Goal: Task Accomplishment & Management: Manage account settings

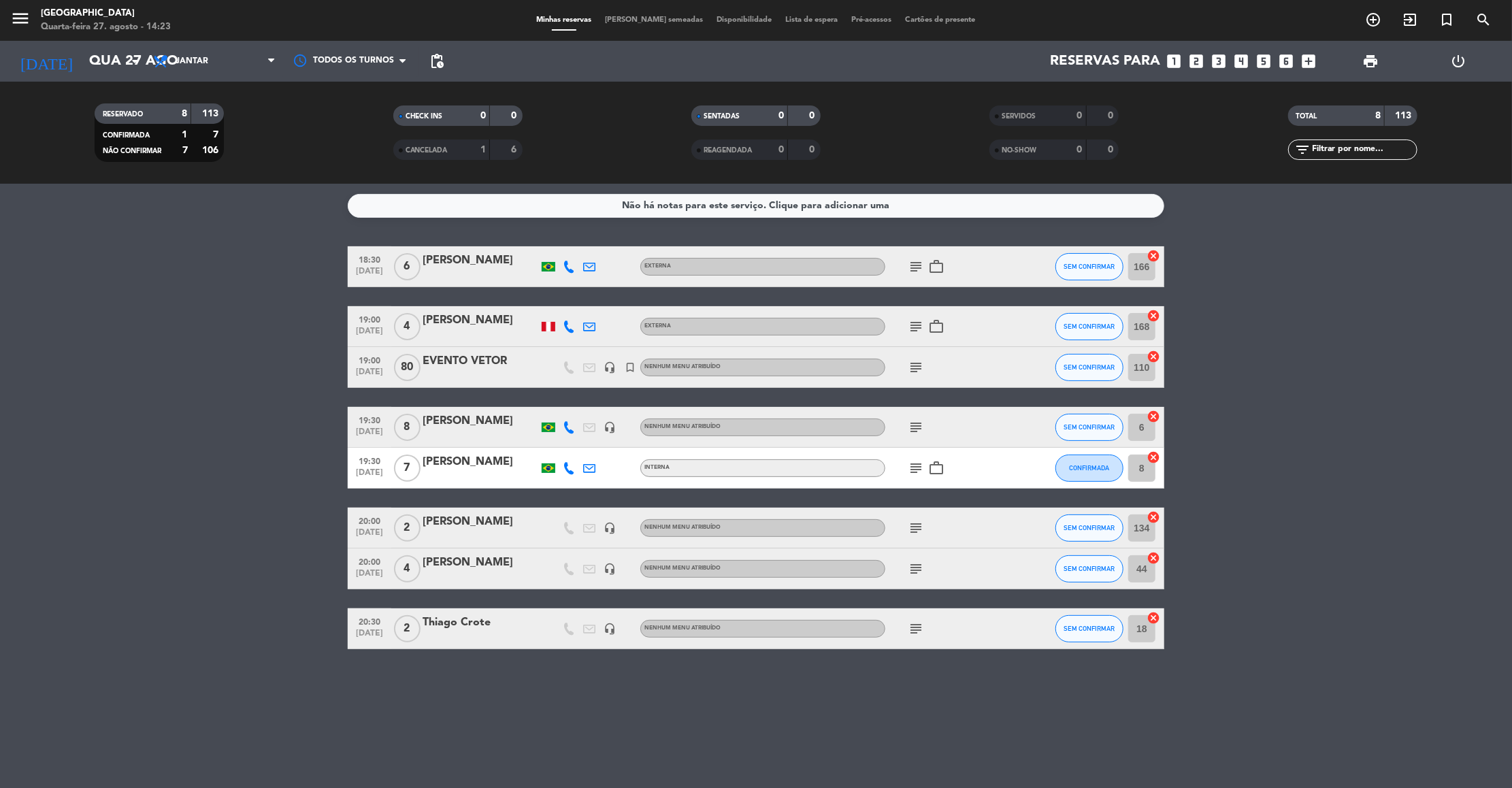
click at [908, 264] on icon "subject" at bounding box center [915, 266] width 16 height 16
click at [922, 331] on icon "subject" at bounding box center [915, 327] width 16 height 16
click at [920, 437] on div "subject" at bounding box center [947, 428] width 123 height 40
click at [919, 429] on icon "subject" at bounding box center [915, 427] width 16 height 16
click at [919, 465] on icon "subject" at bounding box center [915, 468] width 16 height 16
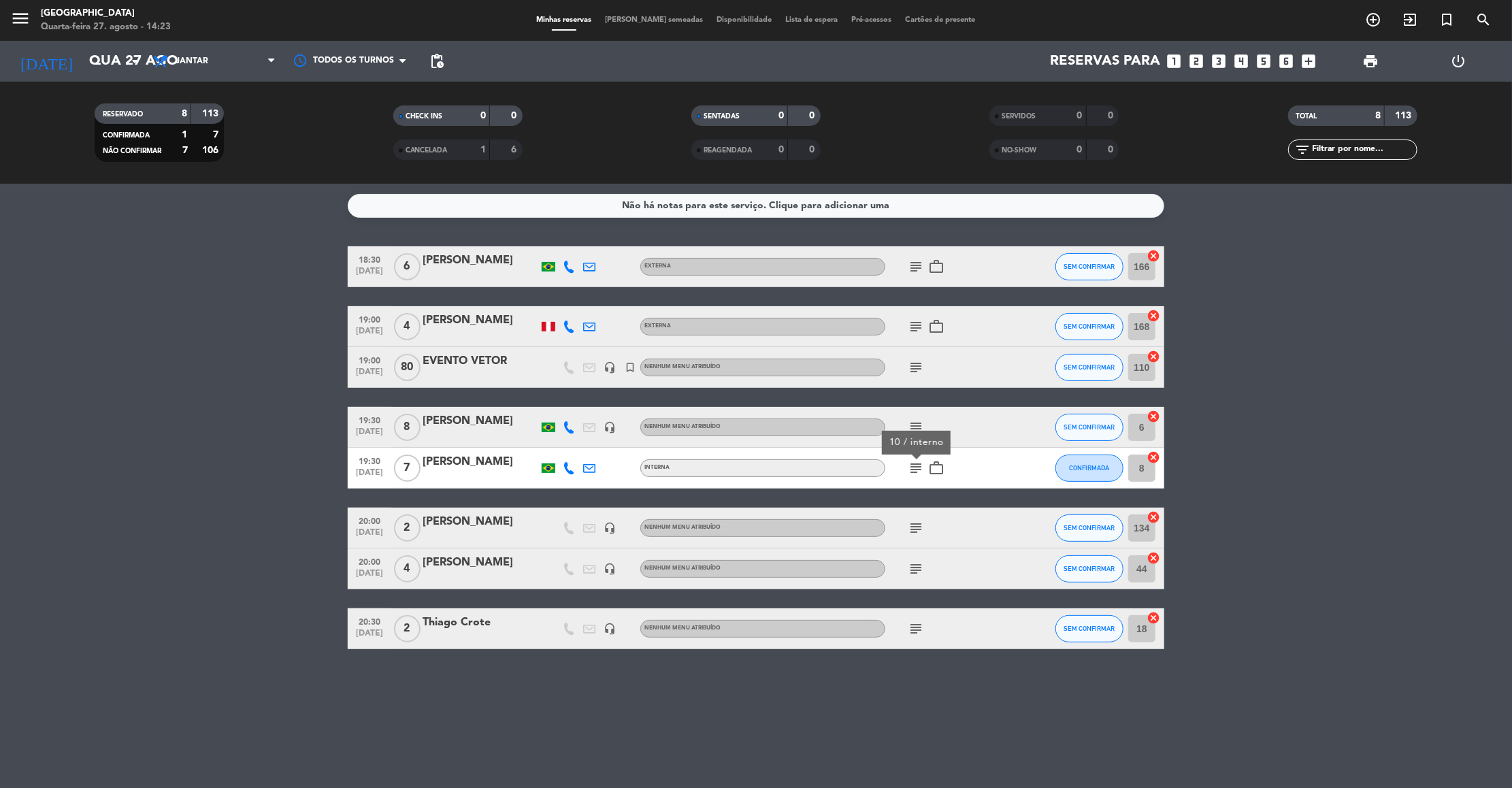
click at [913, 574] on icon "subject" at bounding box center [915, 569] width 16 height 16
click at [912, 525] on icon "subject" at bounding box center [915, 528] width 16 height 16
click at [911, 627] on icon "subject" at bounding box center [915, 628] width 16 height 16
click at [1352, 458] on bookings-row "18:30 [DATE] 6 [PERSON_NAME] Externa subject work_outline SEM CONFIRMAR 166 can…" at bounding box center [756, 447] width 1512 height 403
click at [93, 55] on input "Qua 27 ago" at bounding box center [171, 61] width 177 height 30
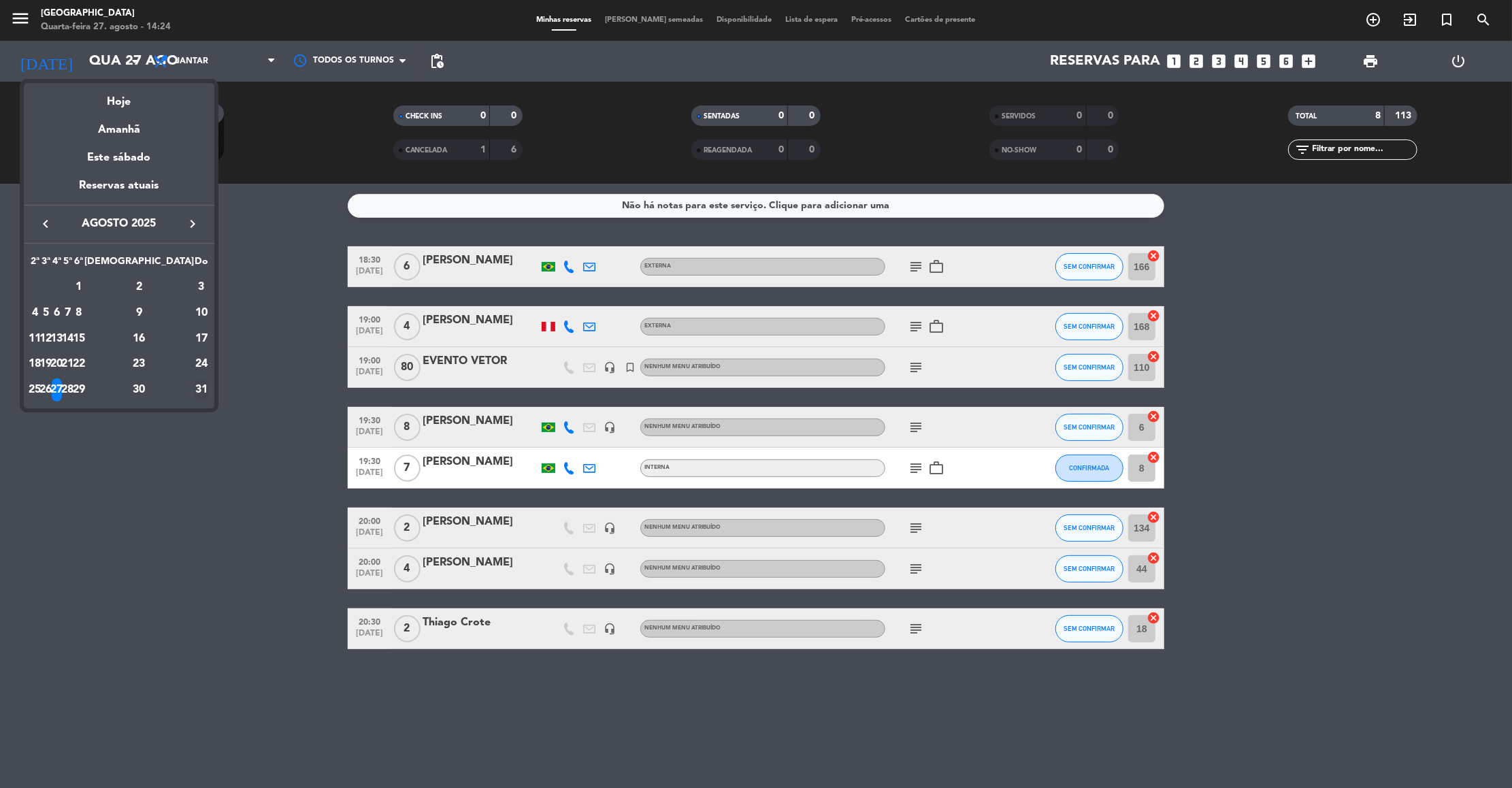
click at [195, 387] on div "31" at bounding box center [202, 390] width 13 height 23
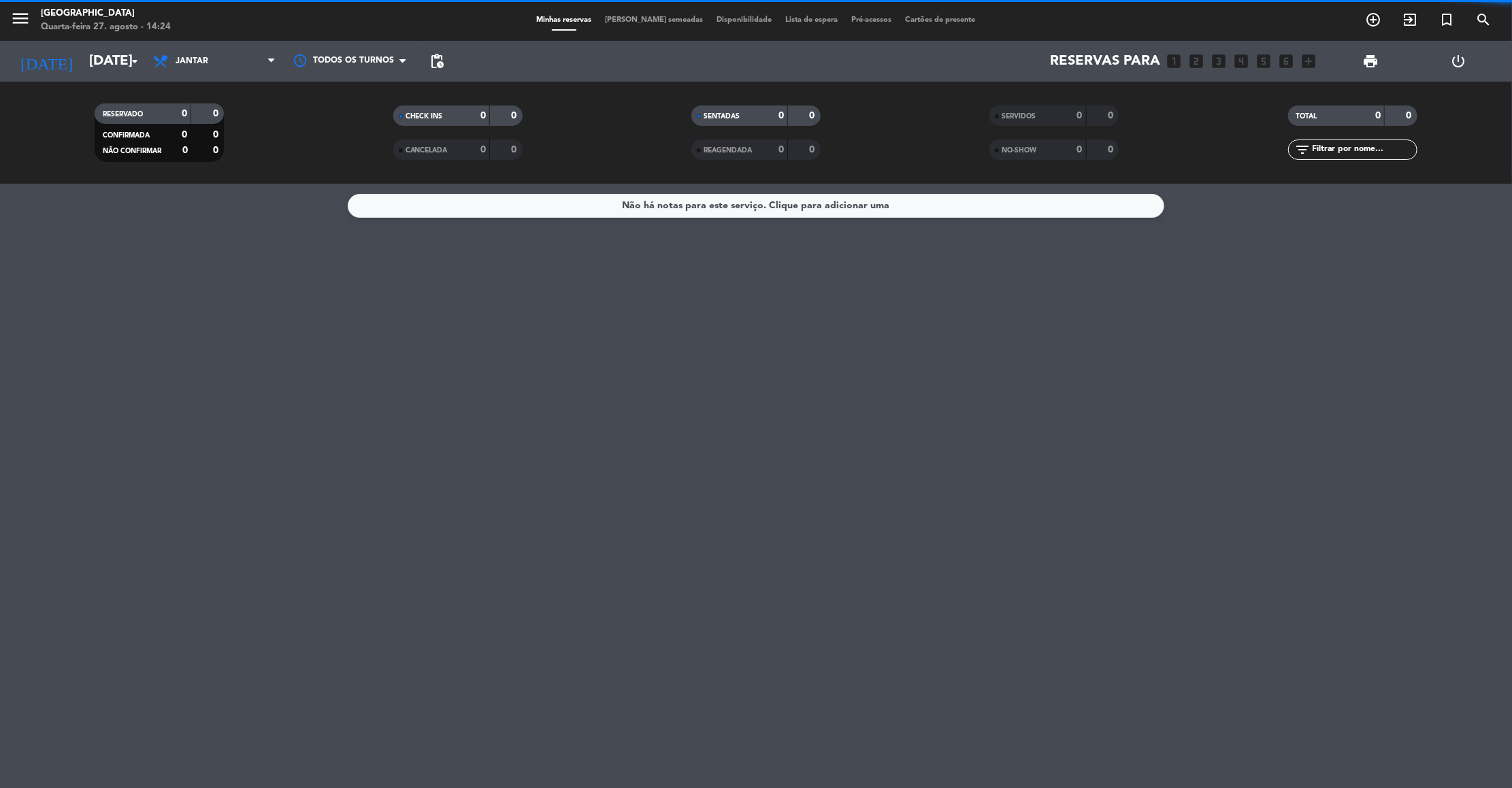
click at [220, 68] on span "Jantar" at bounding box center [214, 61] width 136 height 30
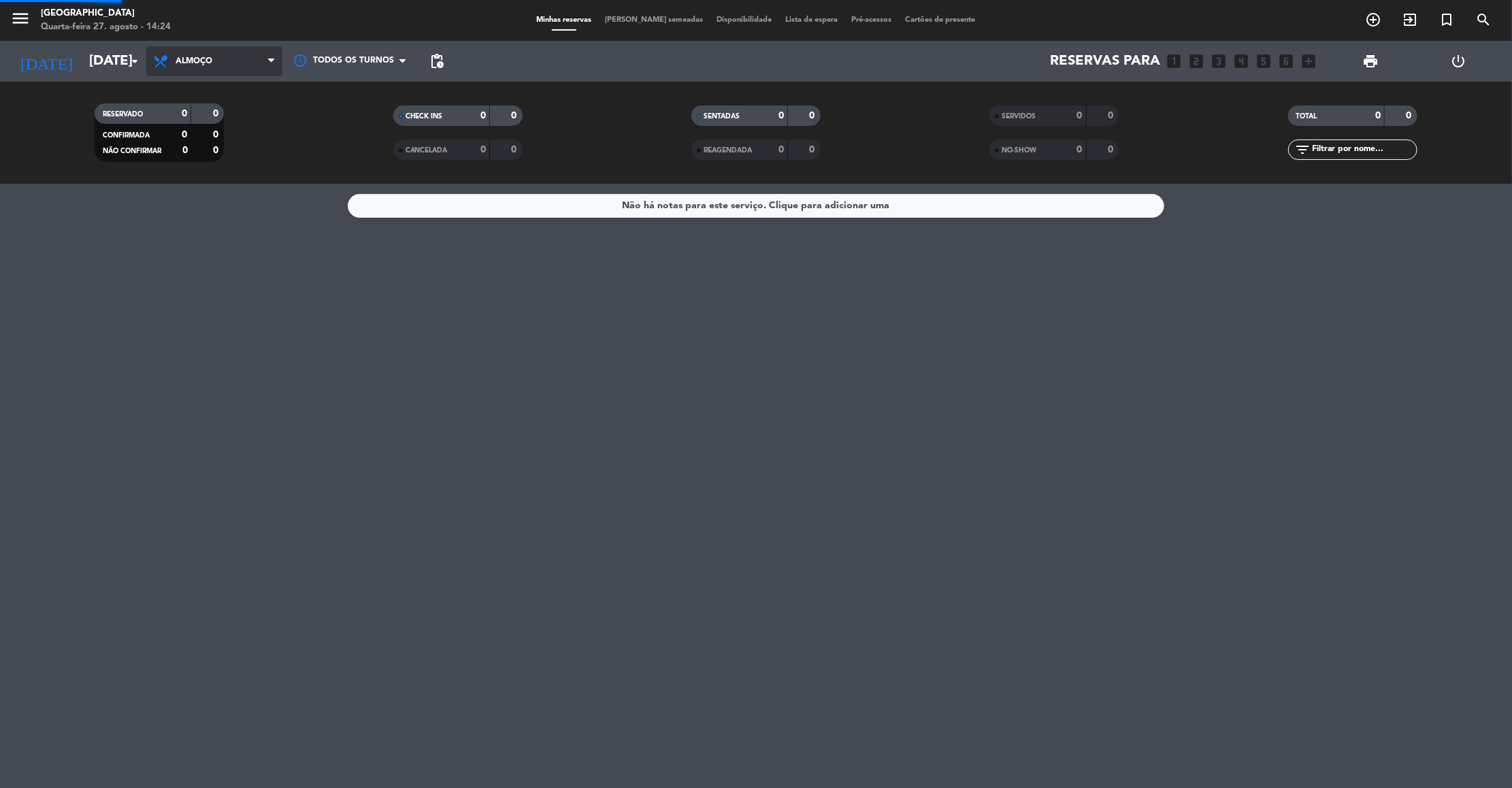
click at [209, 115] on div "menu [GEOGRAPHIC_DATA] Quarta-feira 27. agosto - 14:24 Minhas reservas Mesas se…" at bounding box center [756, 91] width 1512 height 184
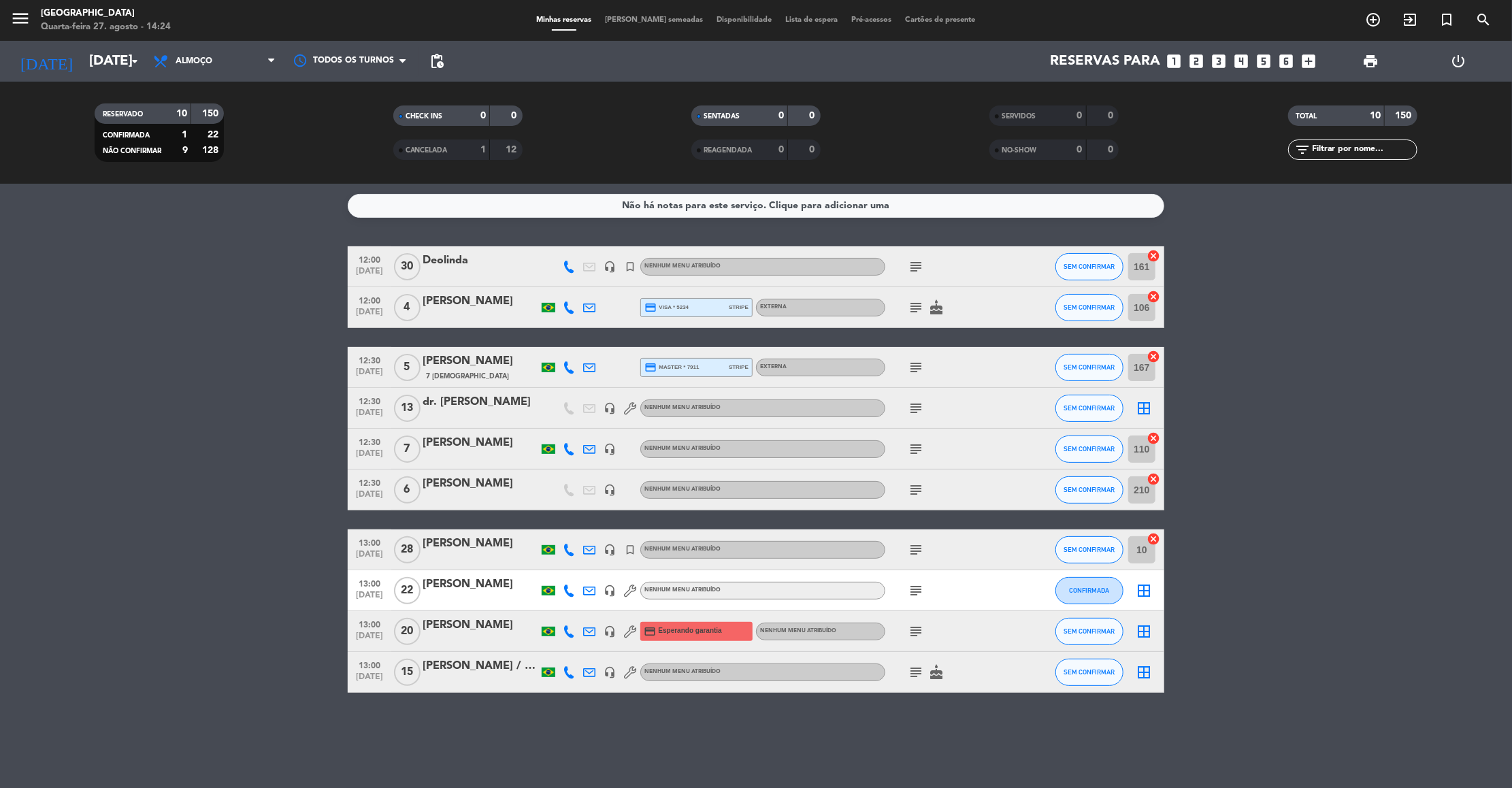
click at [913, 586] on icon "subject" at bounding box center [915, 590] width 16 height 16
click at [1246, 607] on bookings-row "12:00 [DATE] Deolinda headset_mic turned_in_not Nenhum menu atribuído subject S…" at bounding box center [756, 469] width 1512 height 447
click at [923, 598] on icon "subject" at bounding box center [915, 590] width 16 height 16
click at [914, 552] on icon "subject" at bounding box center [915, 550] width 16 height 16
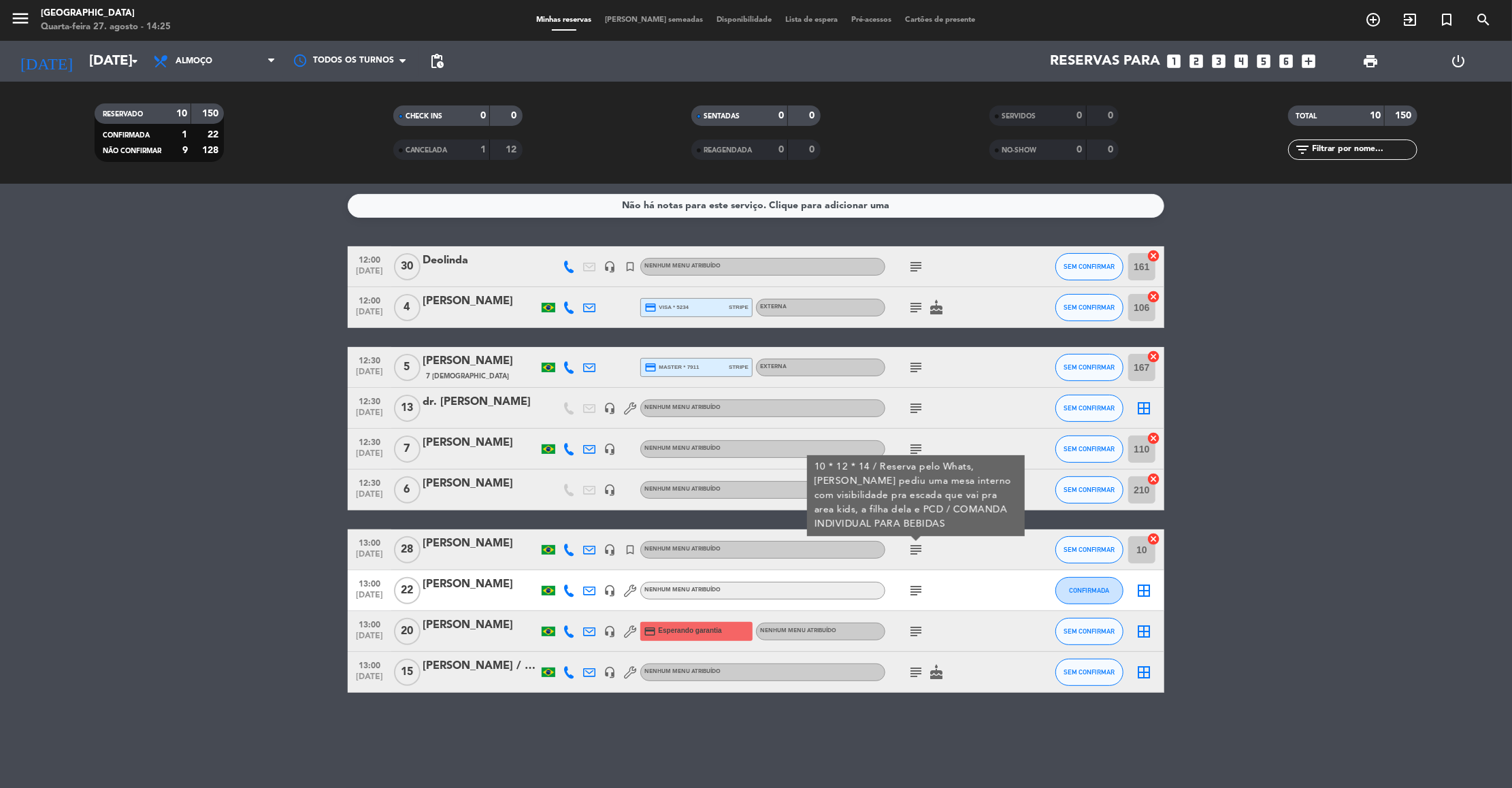
click at [910, 631] on icon "subject" at bounding box center [915, 631] width 16 height 16
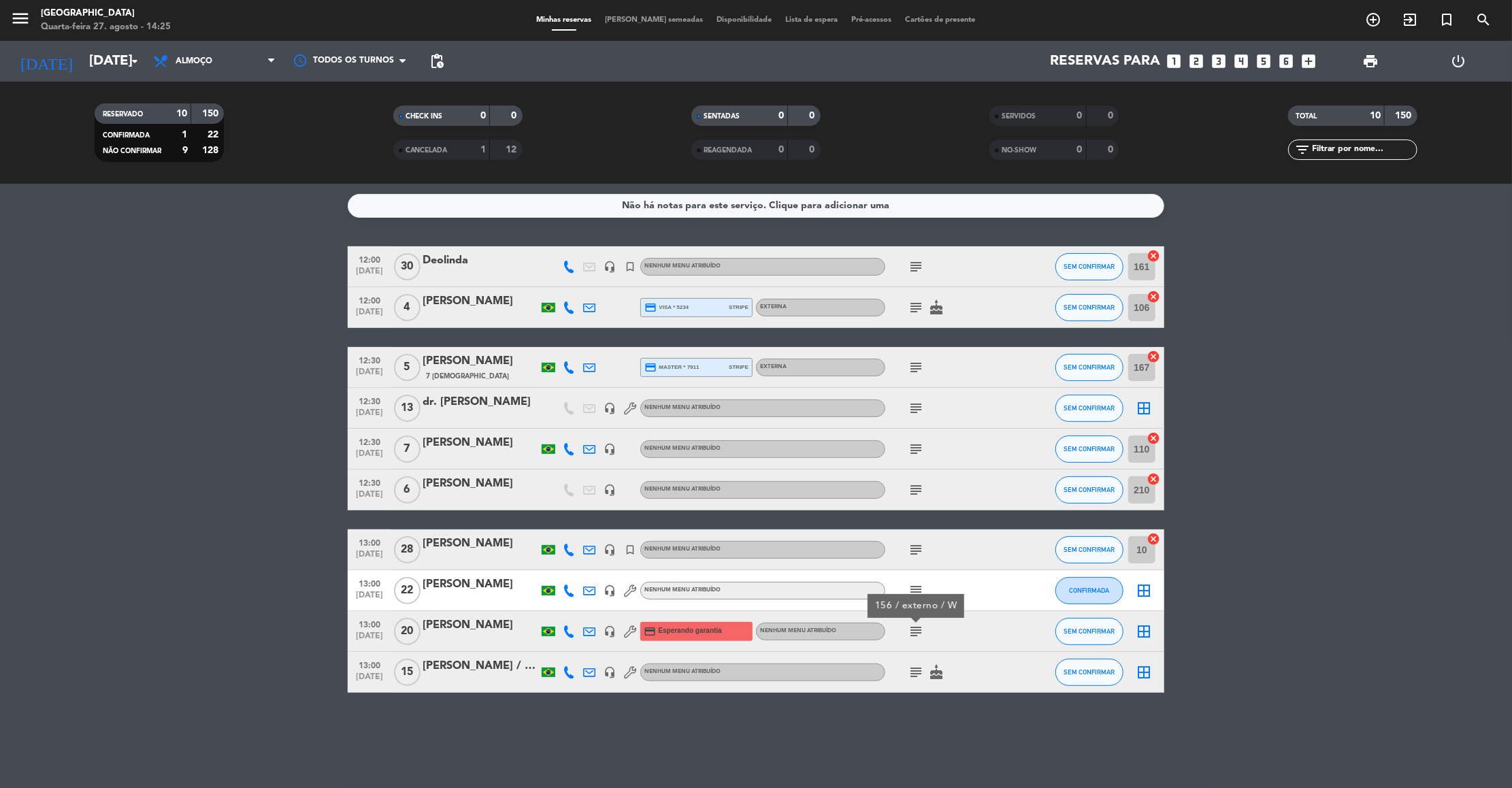
click at [911, 675] on icon "subject" at bounding box center [915, 672] width 16 height 16
click at [915, 259] on icon "subject" at bounding box center [915, 266] width 16 height 16
click at [915, 314] on icon "subject" at bounding box center [915, 308] width 16 height 16
click at [914, 260] on icon "subject" at bounding box center [915, 266] width 16 height 16
click at [91, 70] on input "[DATE]" at bounding box center [171, 61] width 177 height 30
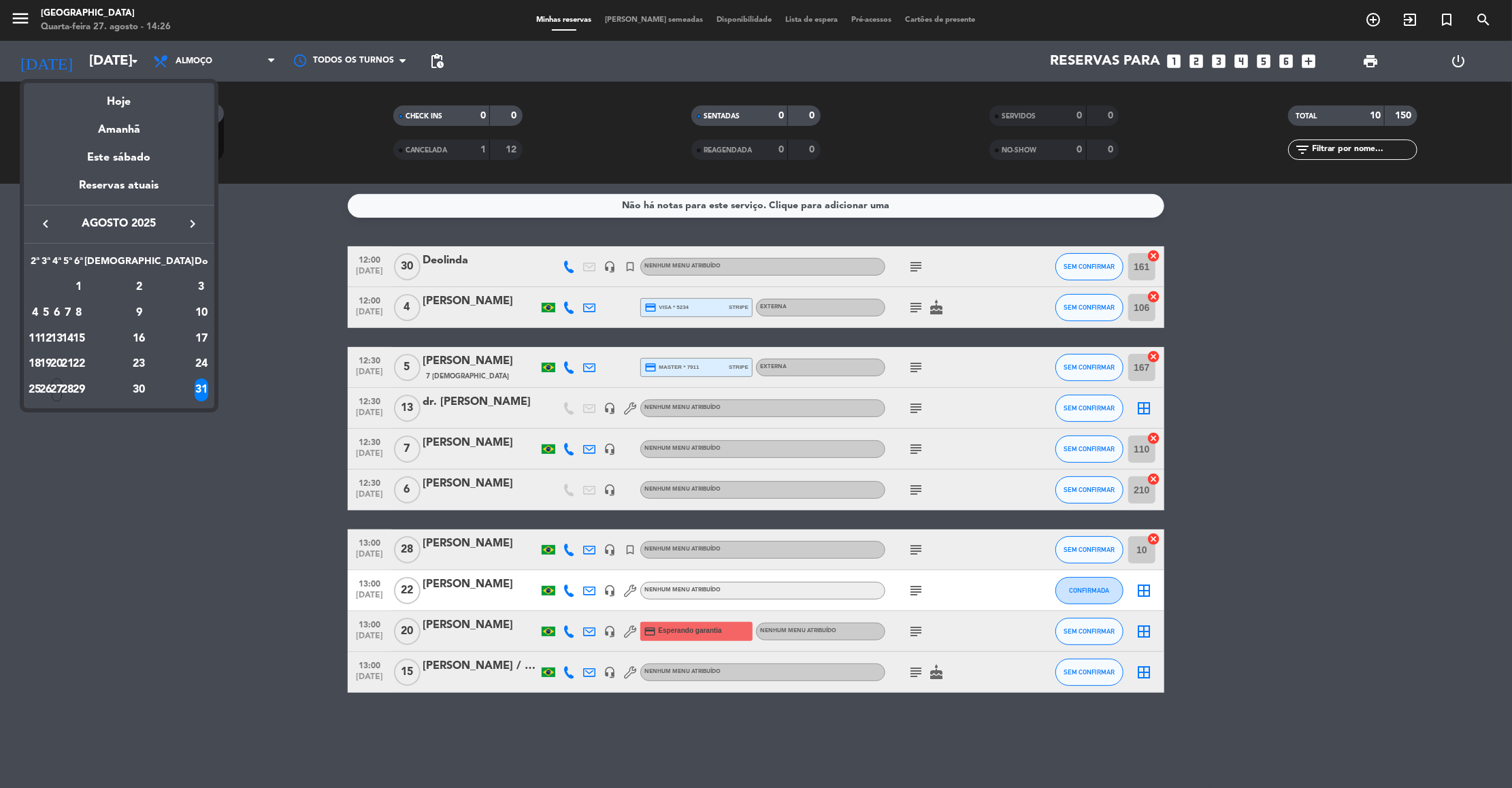
click at [915, 409] on div at bounding box center [756, 394] width 1512 height 788
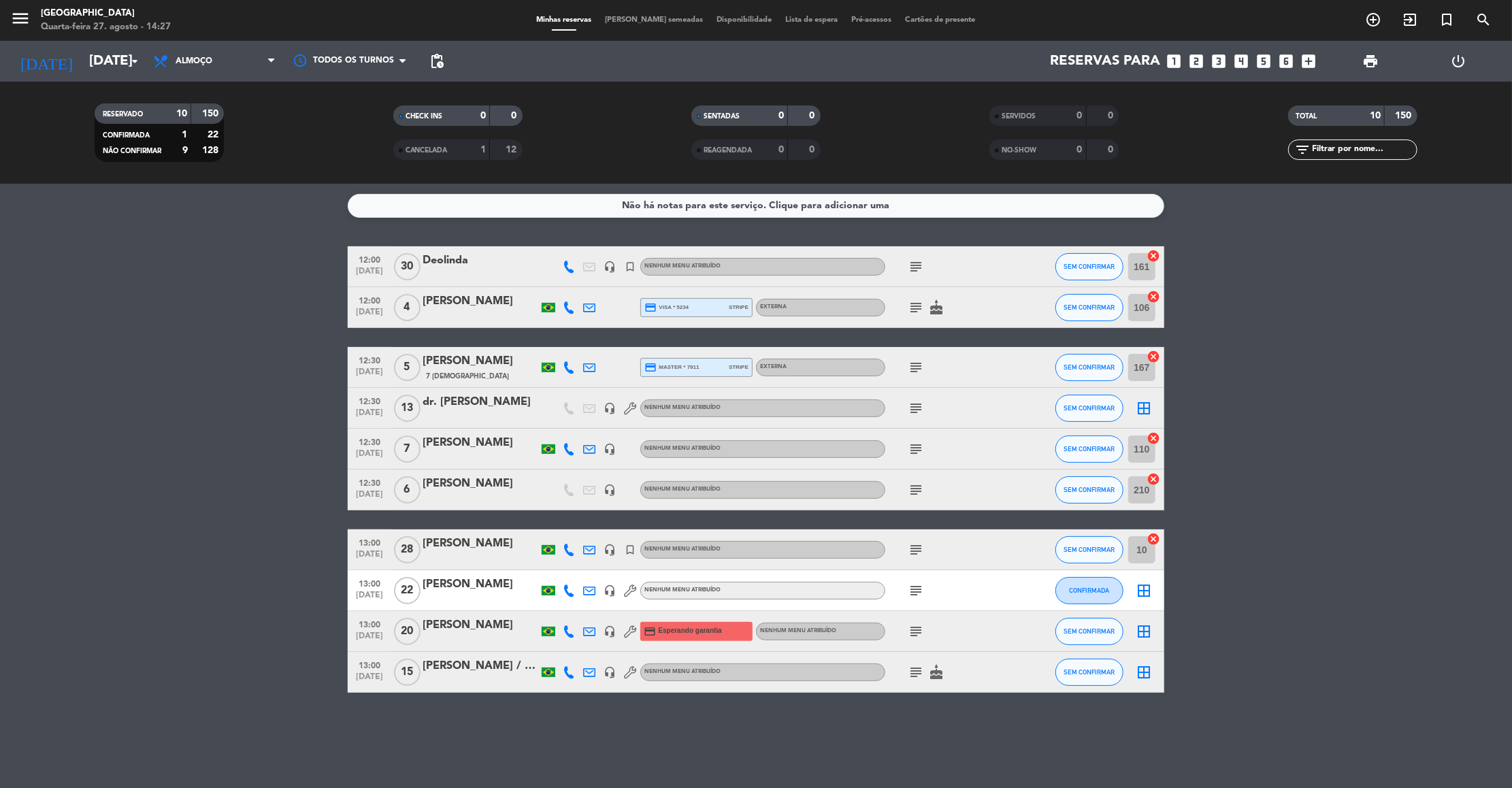
click at [918, 669] on icon "subject" at bounding box center [915, 672] width 16 height 16
click at [83, 61] on input "[DATE]" at bounding box center [171, 61] width 177 height 30
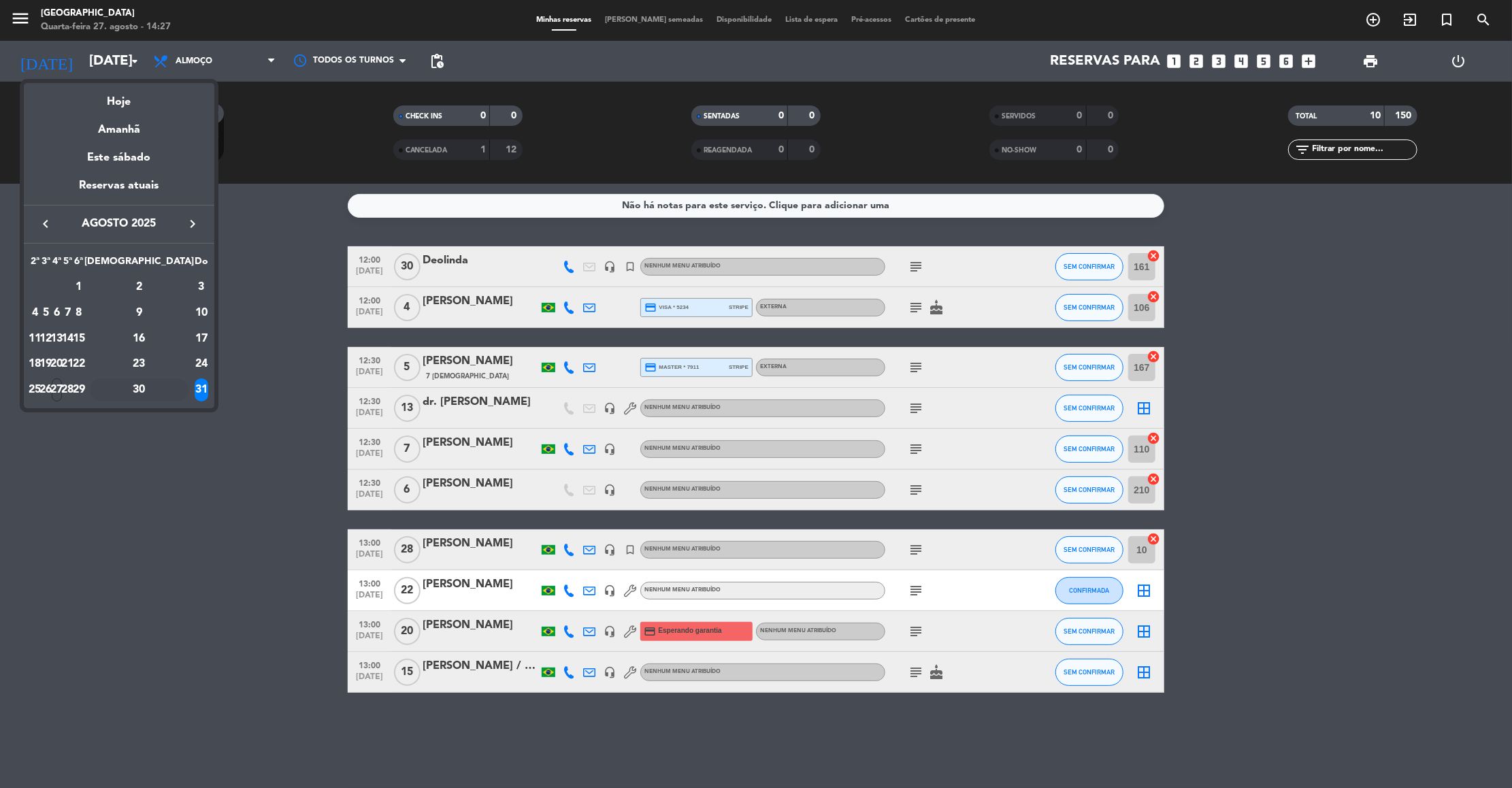
click at [172, 394] on div "30" at bounding box center [139, 390] width 99 height 23
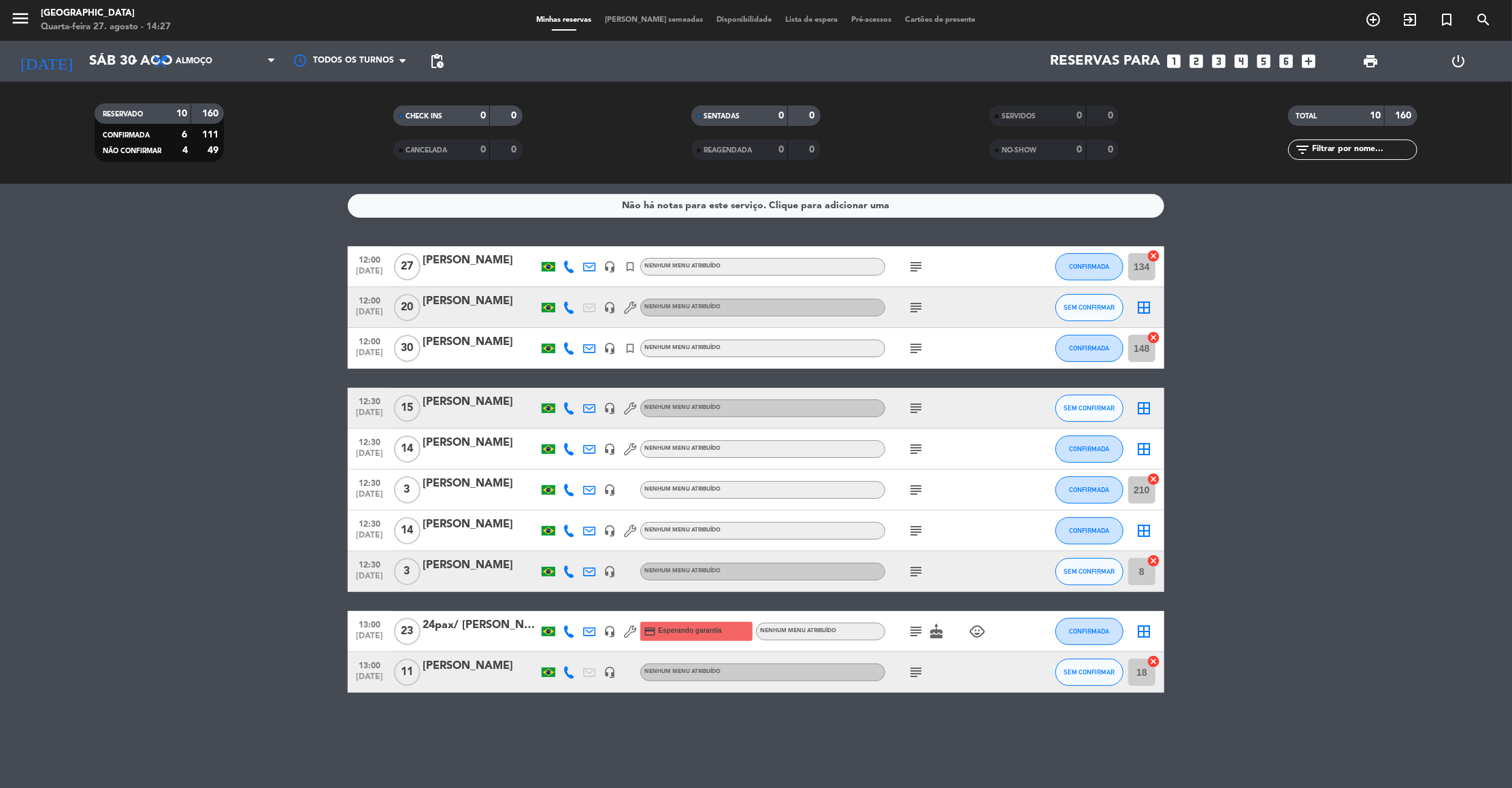
click at [1304, 435] on bookings-row "12:00 [DATE] [PERSON_NAME] headset_mic turned_in_not Nenhum menu atribuído subj…" at bounding box center [756, 469] width 1512 height 447
click at [208, 61] on span "Almoço" at bounding box center [194, 62] width 37 height 10
click at [205, 158] on div "menu [GEOGRAPHIC_DATA] Quarta-feira 27. agosto - 14:27 Minhas reservas Mesas se…" at bounding box center [756, 91] width 1512 height 184
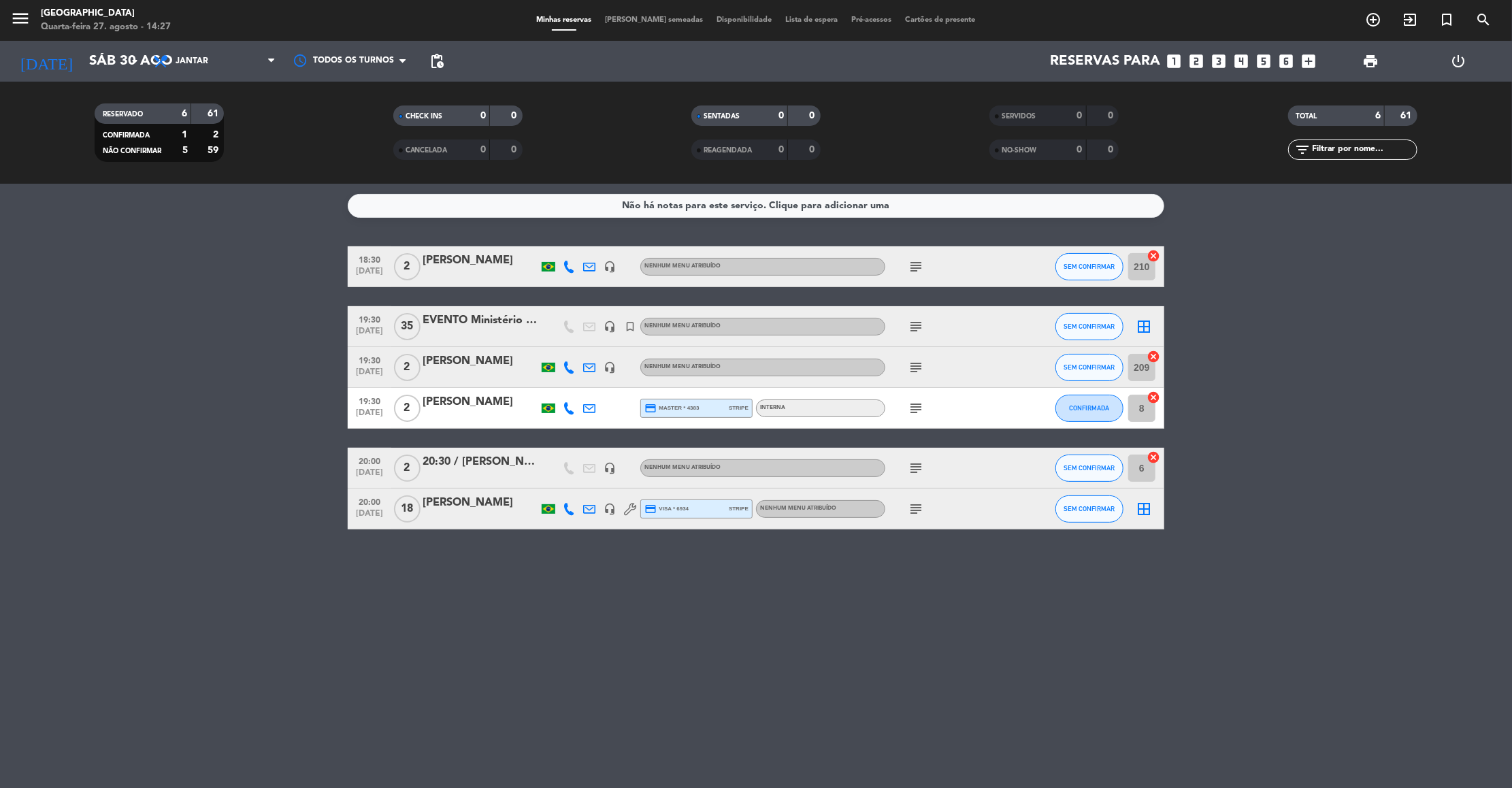
click at [910, 329] on icon "subject" at bounding box center [915, 327] width 16 height 16
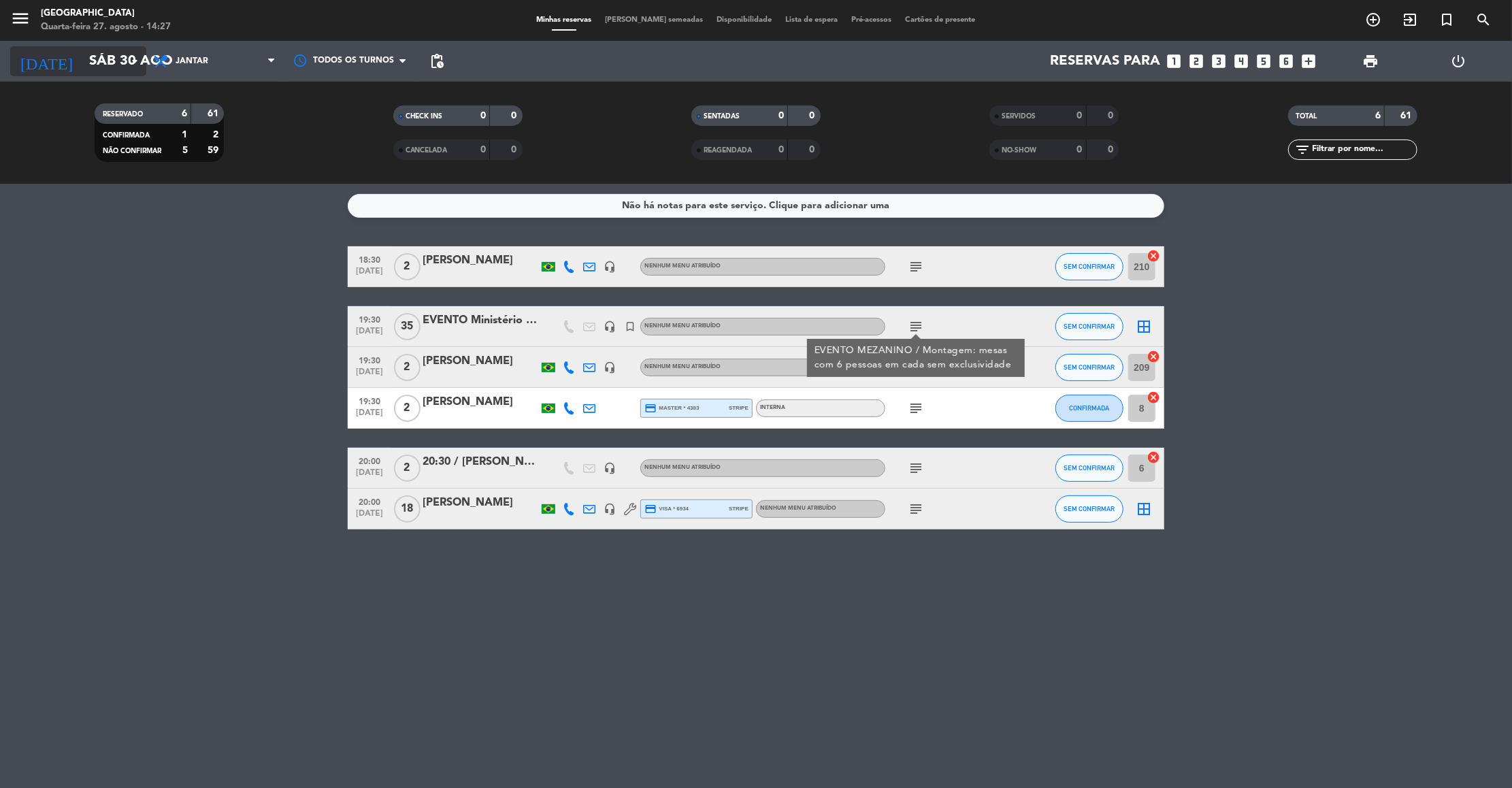
click at [83, 56] on input "Sáb 30 ago" at bounding box center [171, 61] width 177 height 30
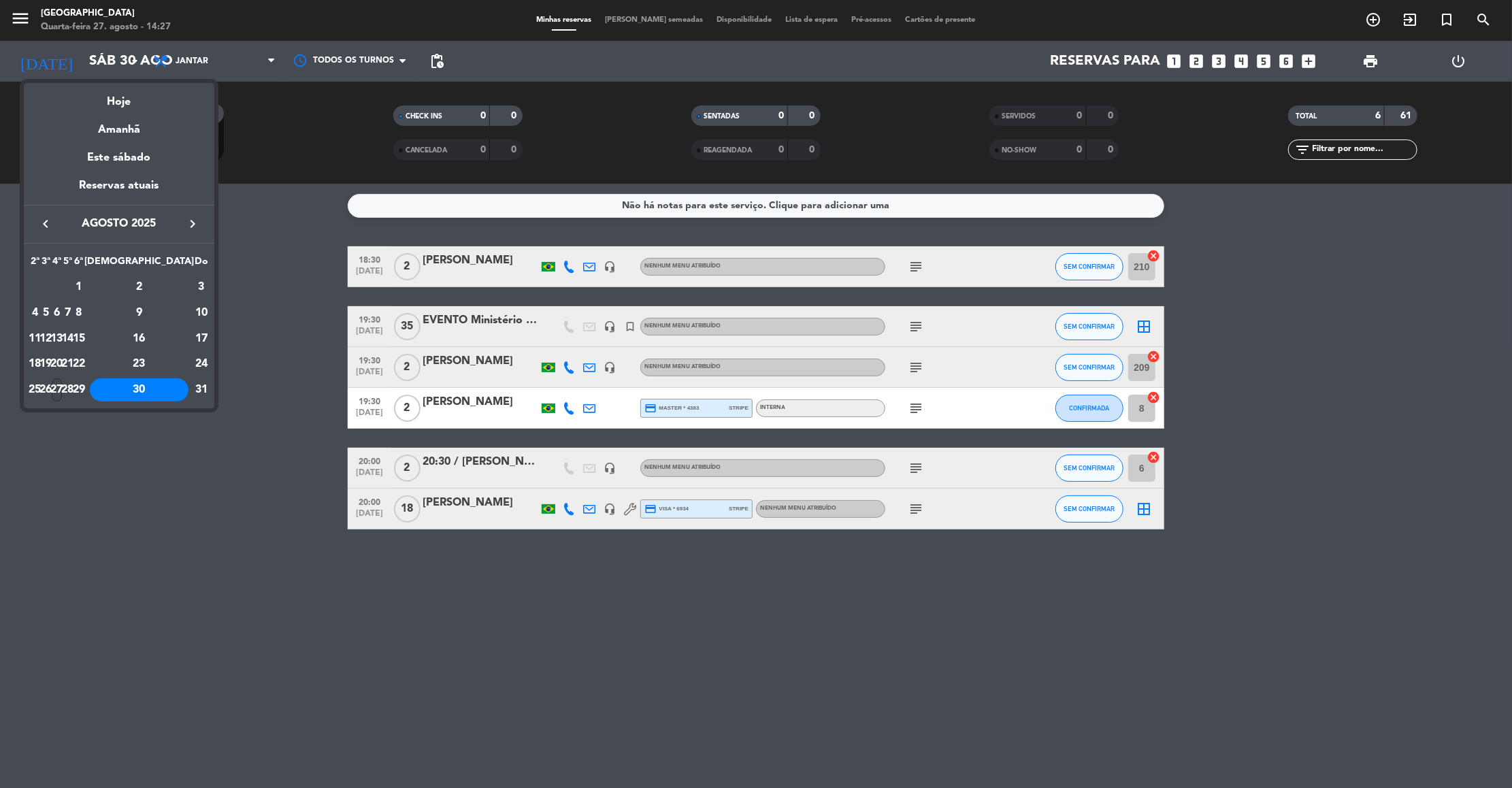
click at [61, 388] on div "27" at bounding box center [57, 390] width 11 height 23
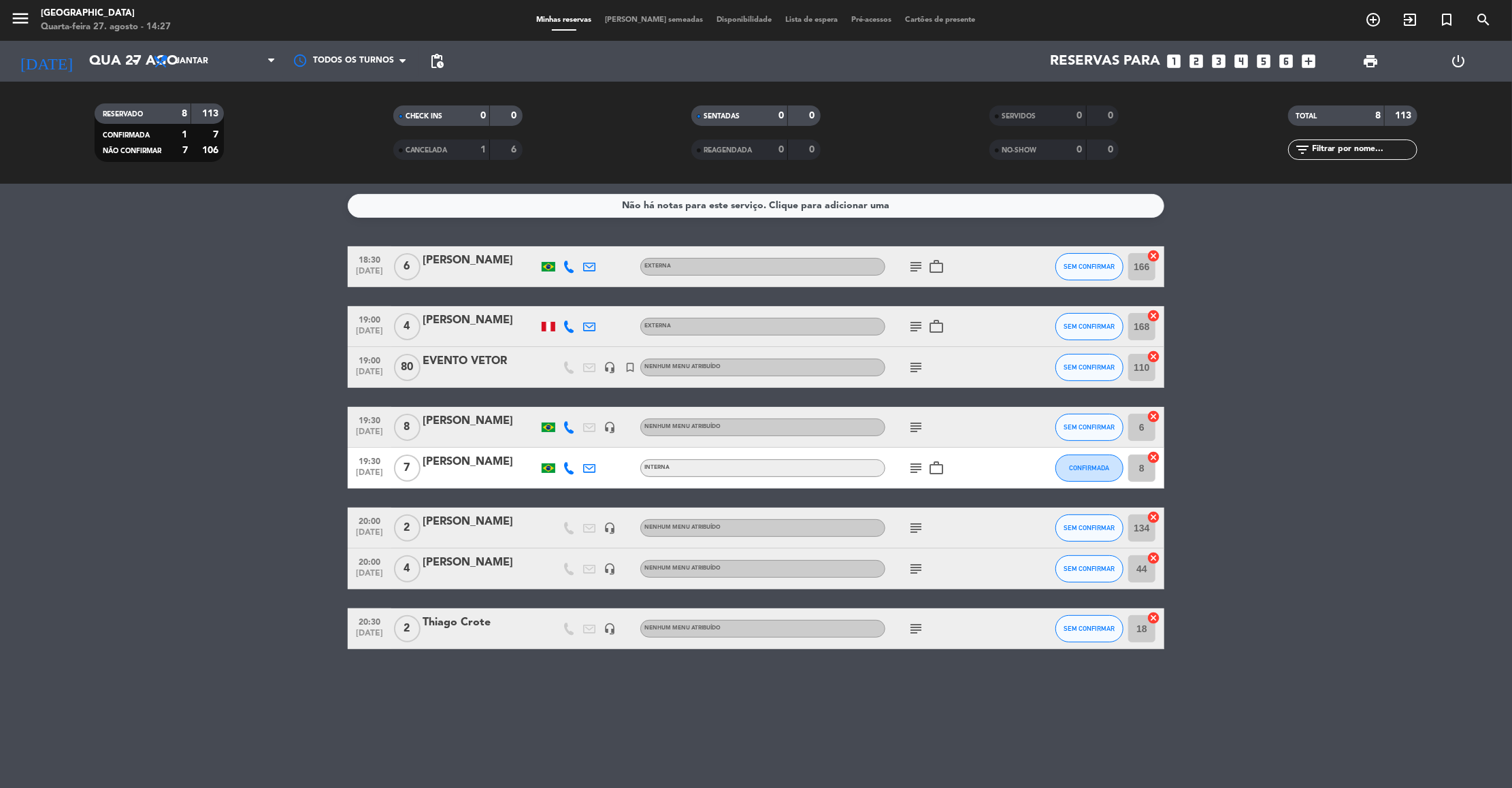
click at [1385, 306] on bookings-row "18:30 [DATE] 6 [PERSON_NAME] Externa subject work_outline SEM CONFIRMAR 166 can…" at bounding box center [756, 447] width 1512 height 403
click at [98, 61] on input "Qua 27 ago" at bounding box center [171, 61] width 177 height 30
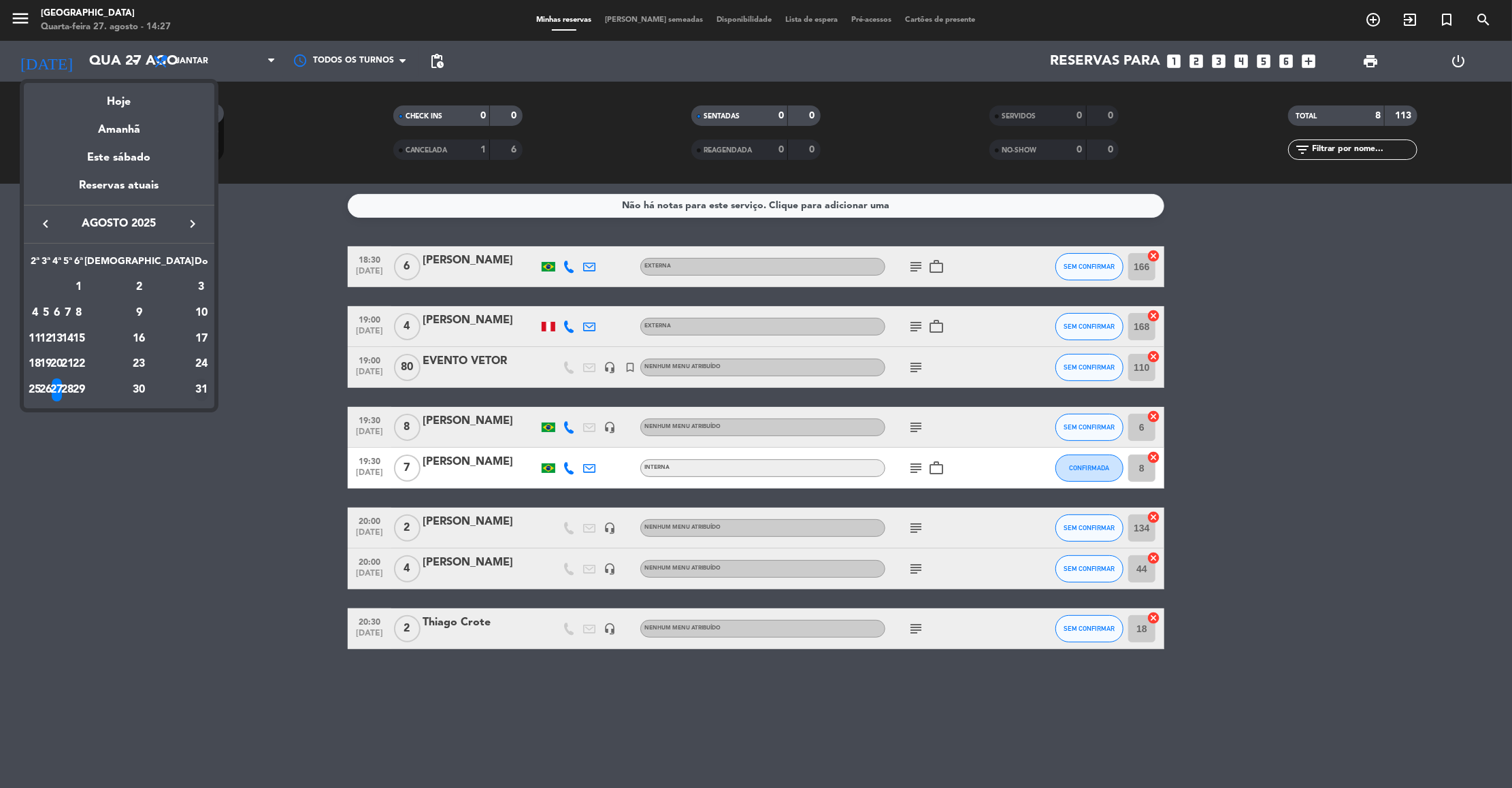
click at [196, 386] on div "31" at bounding box center [202, 390] width 13 height 23
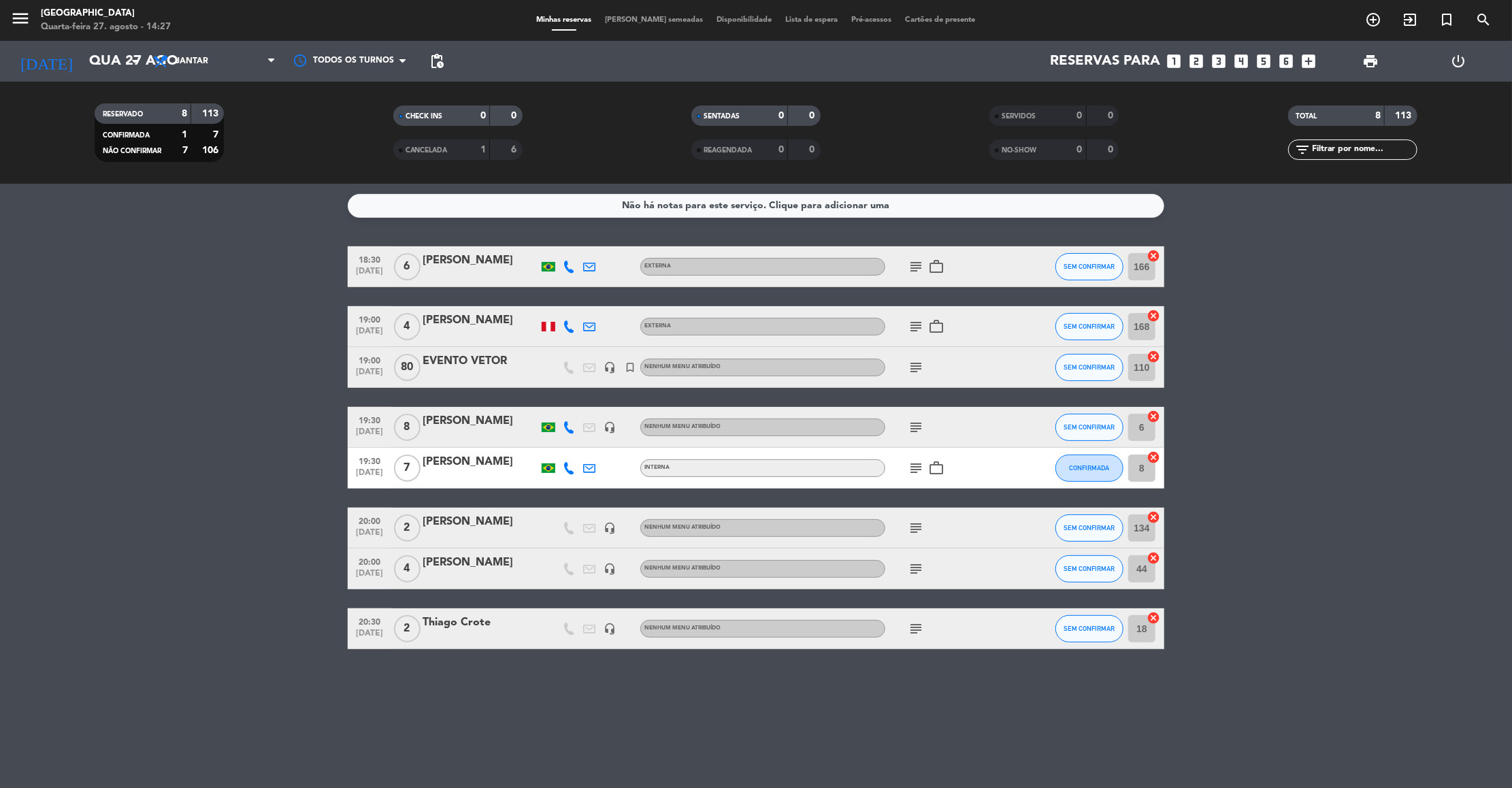
type input "[DATE]"
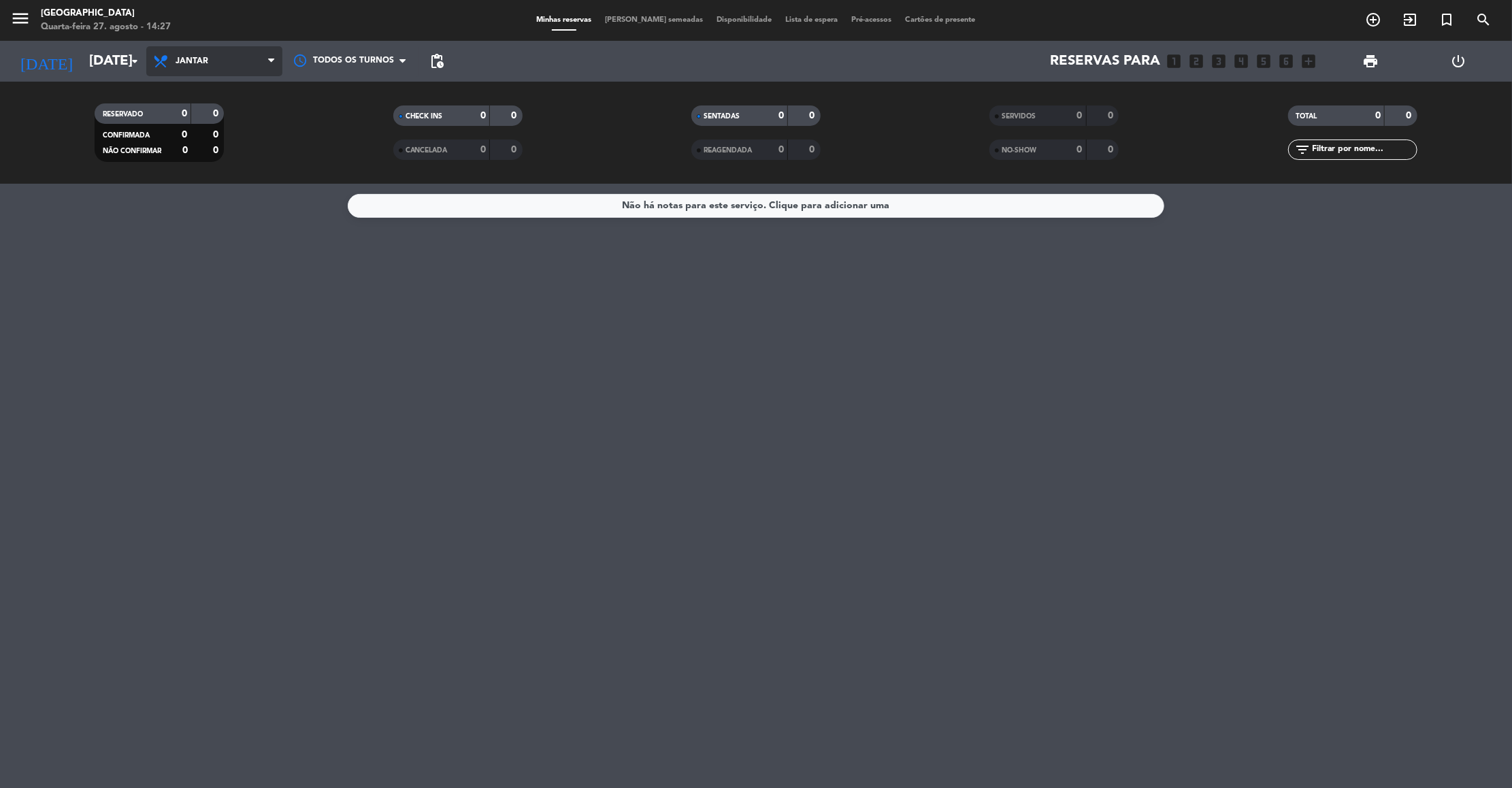
click at [259, 53] on span "Jantar" at bounding box center [214, 61] width 136 height 30
click at [193, 116] on div "menu [GEOGRAPHIC_DATA] Quarta-feira 27. agosto - 14:27 Minhas reservas Mesas se…" at bounding box center [756, 91] width 1512 height 184
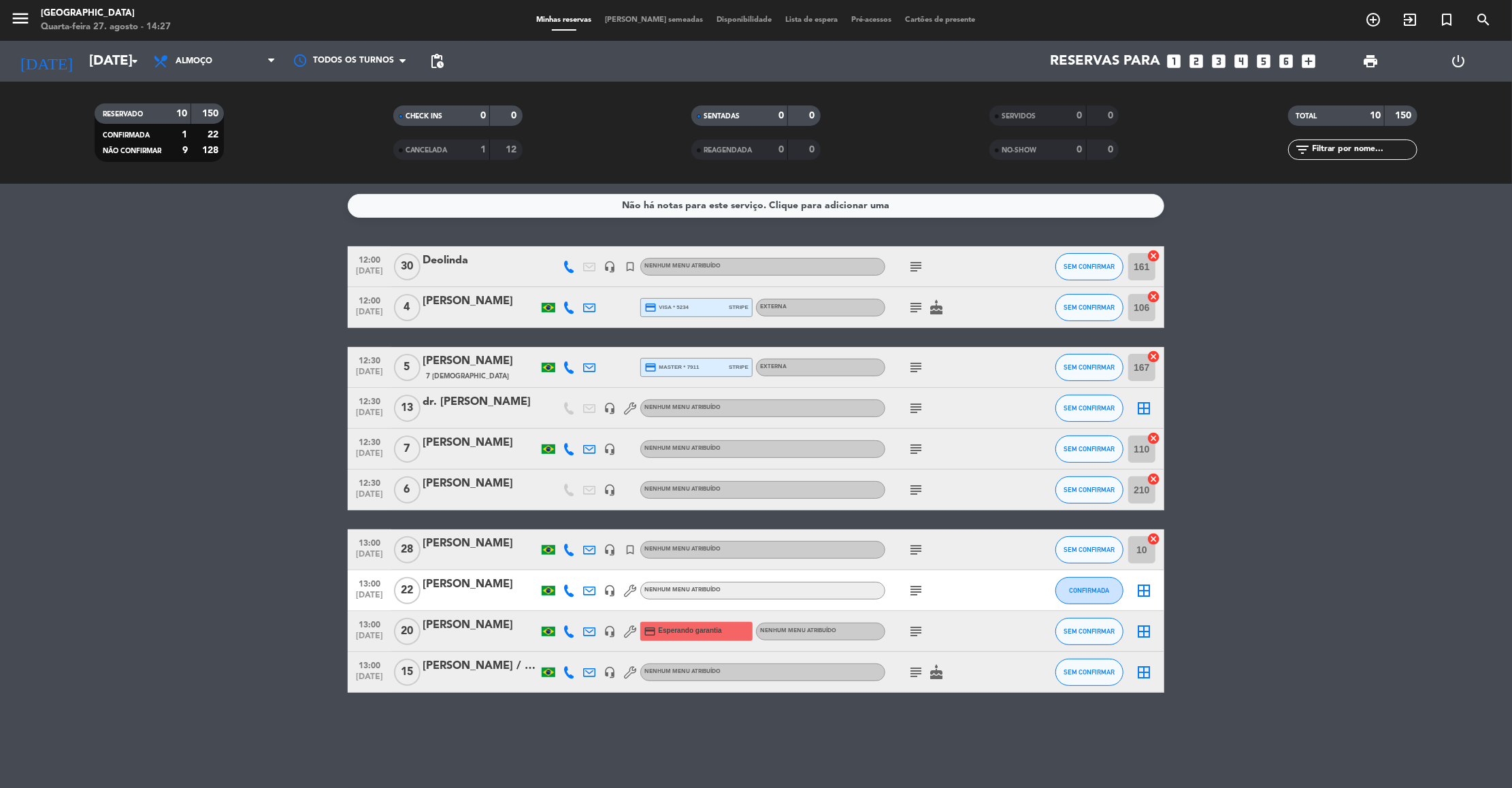
click at [904, 675] on div "subject cake" at bounding box center [947, 673] width 123 height 40
click at [908, 594] on icon "subject" at bounding box center [915, 590] width 16 height 16
click at [463, 578] on div "[PERSON_NAME]" at bounding box center [480, 584] width 115 height 17
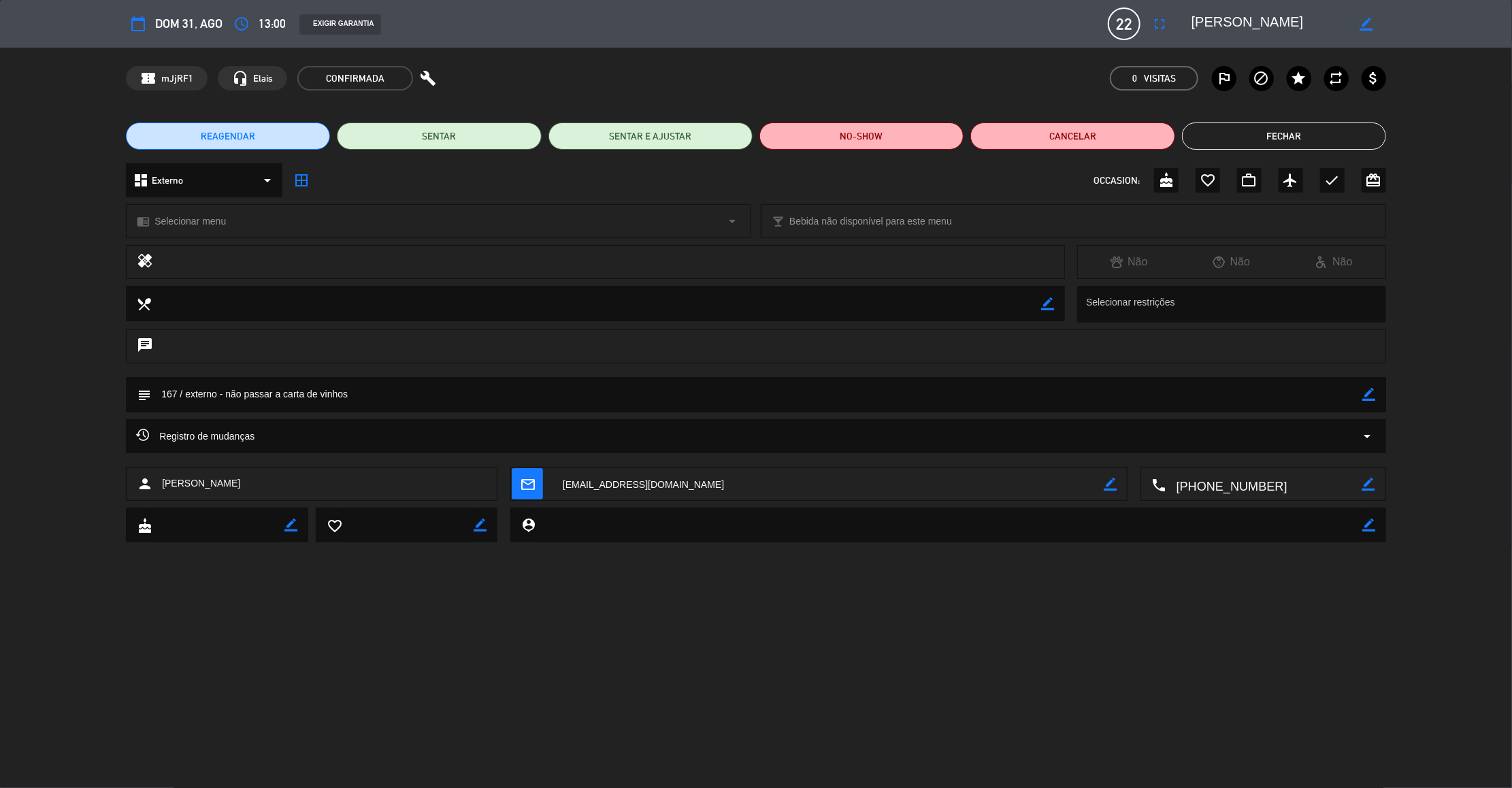
click at [1367, 395] on icon "border_color" at bounding box center [1369, 394] width 12 height 12
click at [1333, 396] on textarea at bounding box center [757, 394] width 1212 height 35
click at [1364, 397] on icon at bounding box center [1369, 394] width 12 height 12
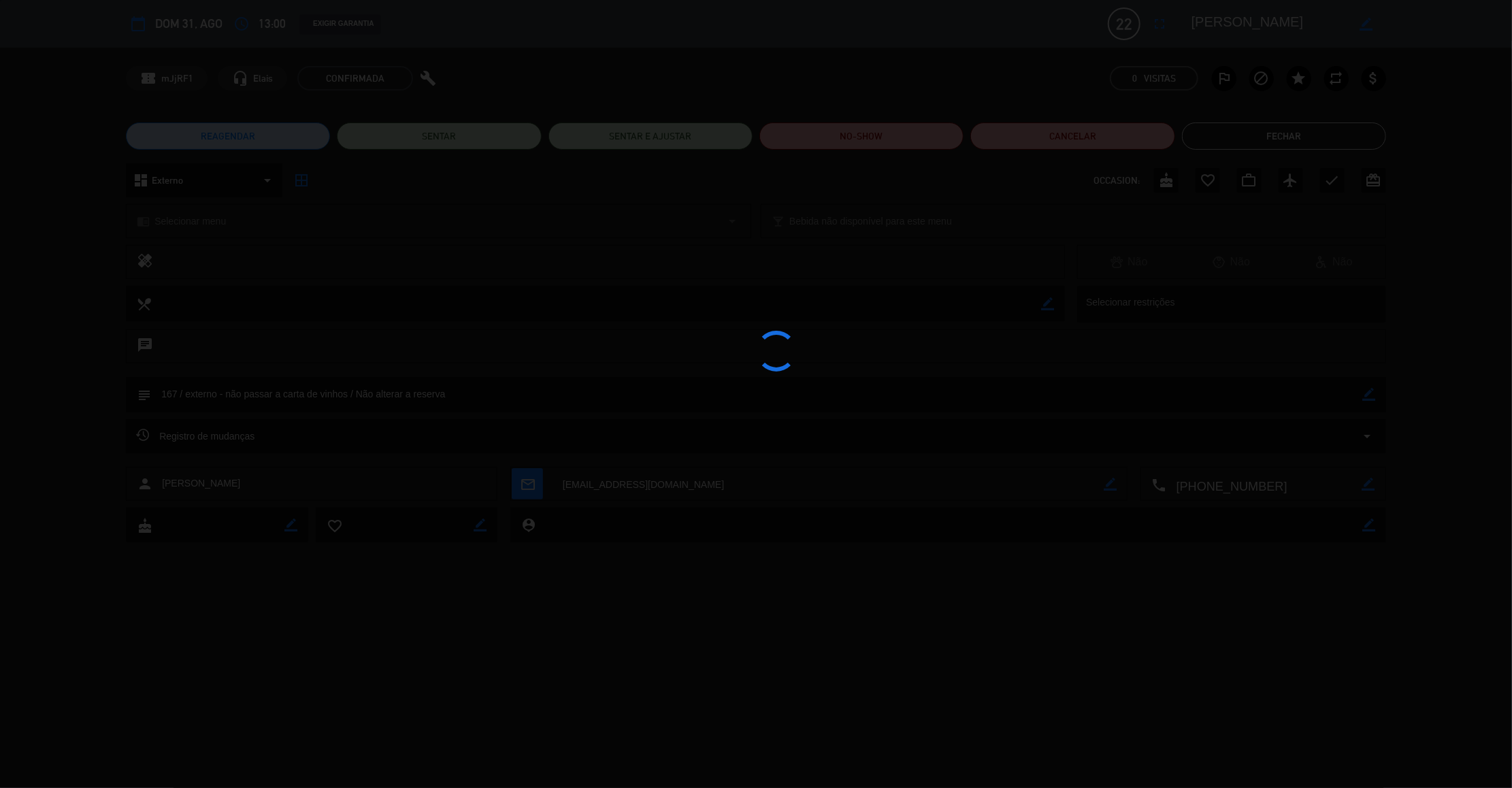
type textarea "167 / externo - não passar a carta de vinhos / Não alterar a reserva"
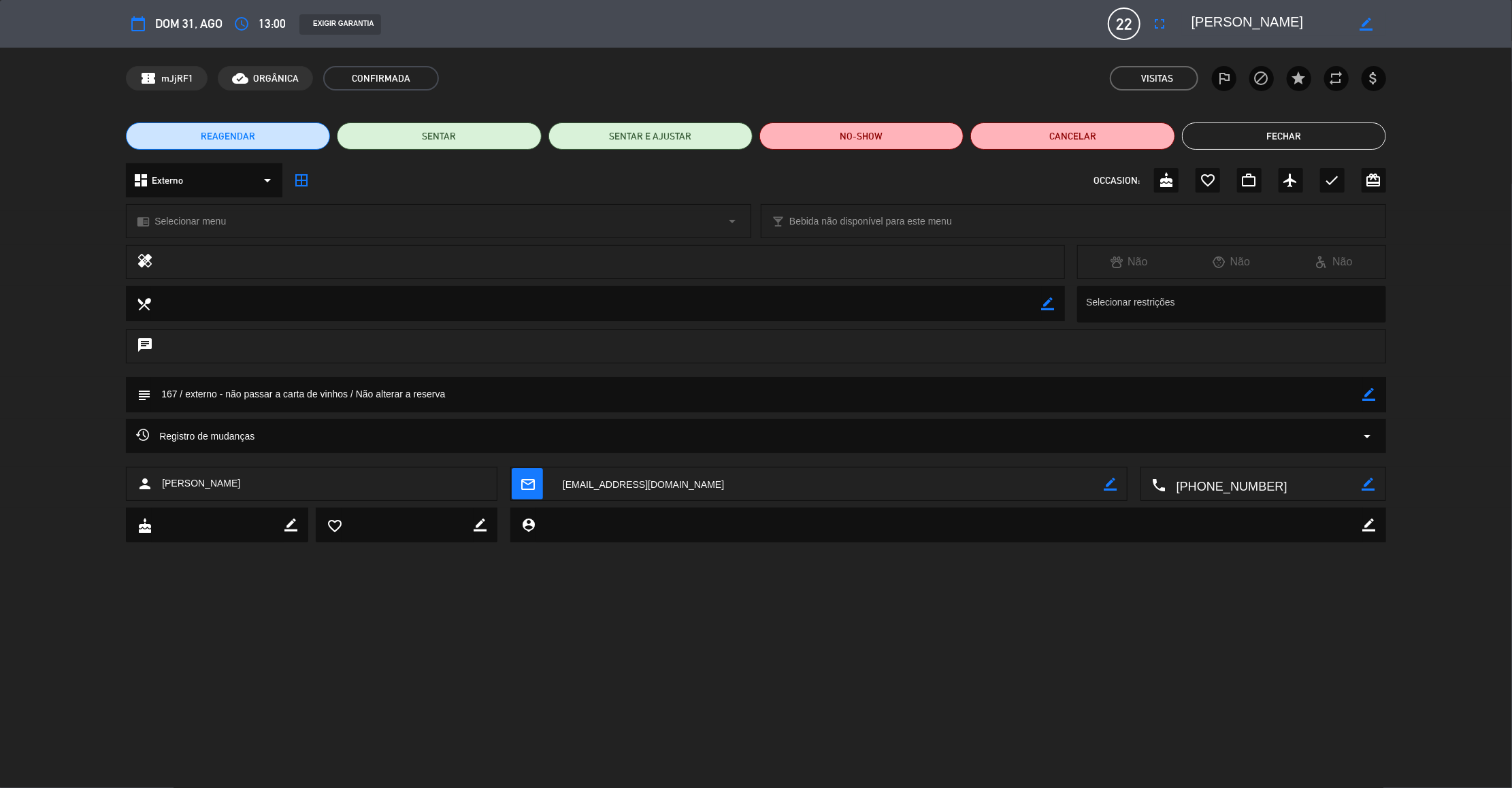
click at [1287, 129] on button "Fechar" at bounding box center [1283, 136] width 205 height 27
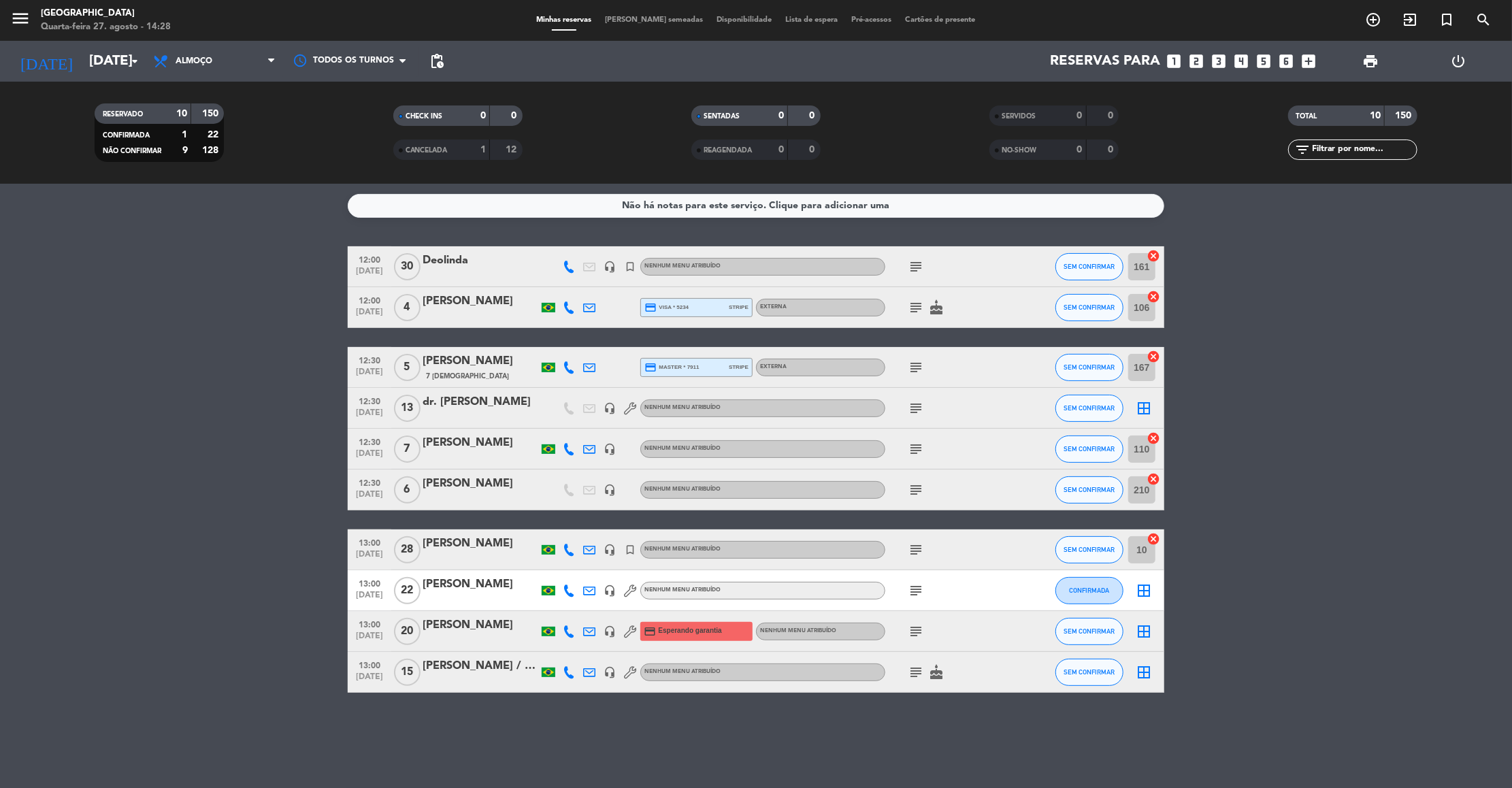
click at [920, 590] on icon "subject" at bounding box center [915, 590] width 16 height 16
click at [926, 589] on span "subject 167 / externo - não passar a carta de vinhos / Não alterar a reserva" at bounding box center [915, 590] width 20 height 16
click at [914, 551] on icon "subject" at bounding box center [915, 550] width 16 height 16
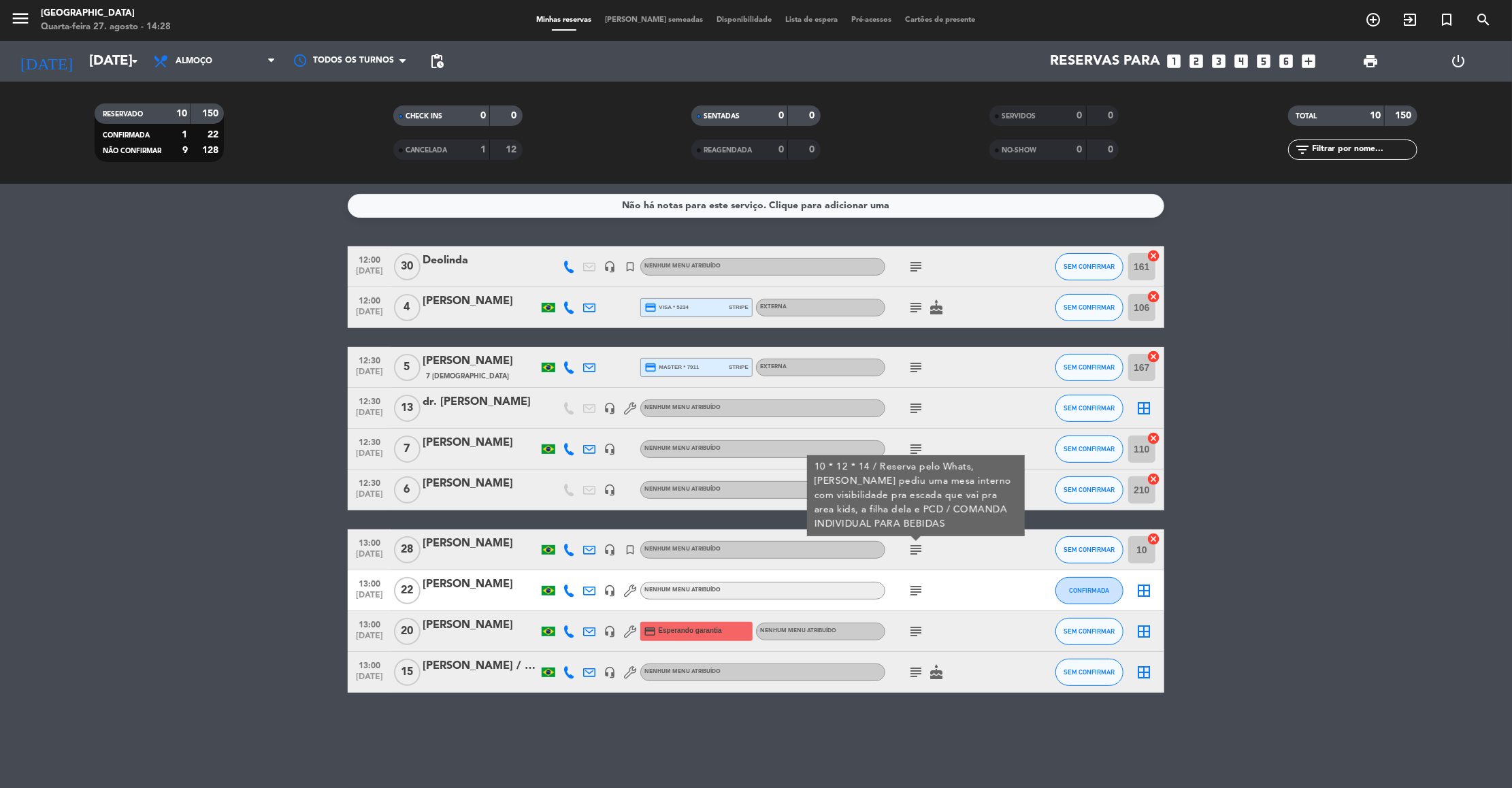
click at [919, 590] on icon "subject" at bounding box center [915, 590] width 16 height 16
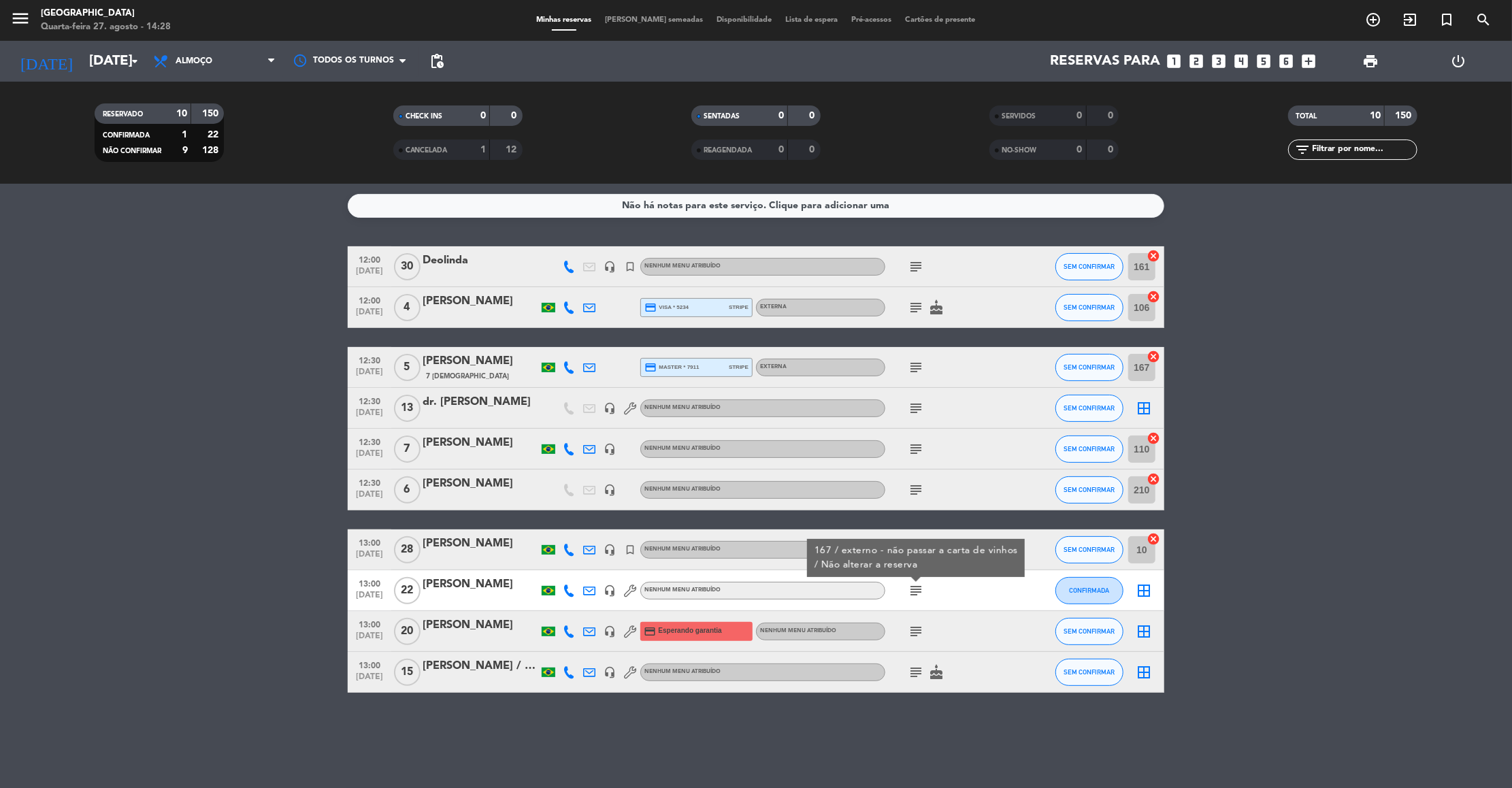
click at [915, 628] on icon "subject" at bounding box center [915, 631] width 16 height 16
click at [910, 667] on icon "subject" at bounding box center [915, 672] width 16 height 16
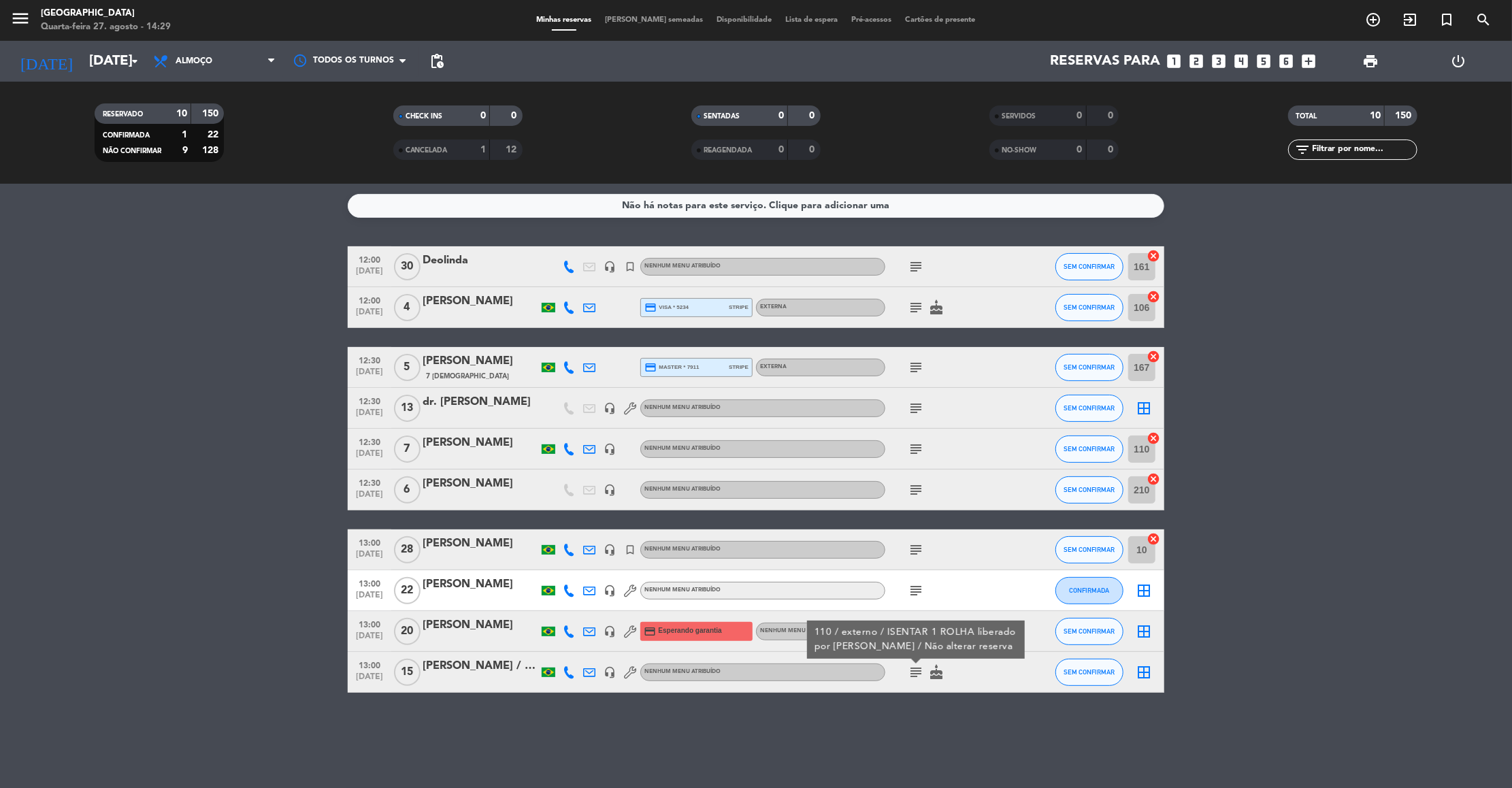
click at [1323, 576] on bookings-row "12:00 [DATE] Deolinda headset_mic turned_in_not Nenhum menu atribuído subject S…" at bounding box center [756, 469] width 1512 height 447
click at [913, 594] on icon "subject" at bounding box center [915, 590] width 16 height 16
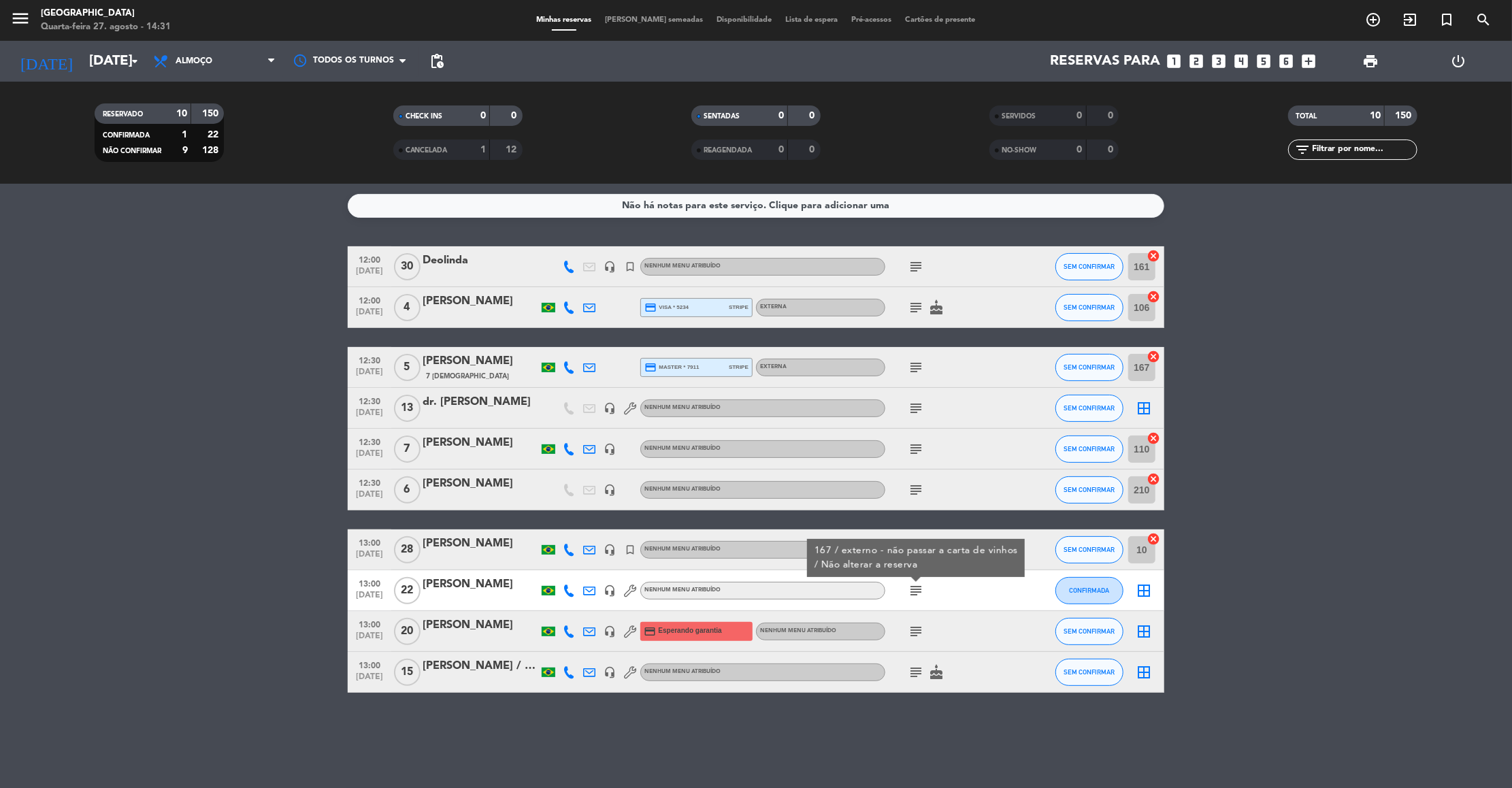
click at [1405, 476] on bookings-row "12:00 [DATE] Deolinda headset_mic turned_in_not Nenhum menu atribuído subject S…" at bounding box center [756, 469] width 1512 height 447
click at [98, 62] on input "[DATE]" at bounding box center [171, 61] width 177 height 30
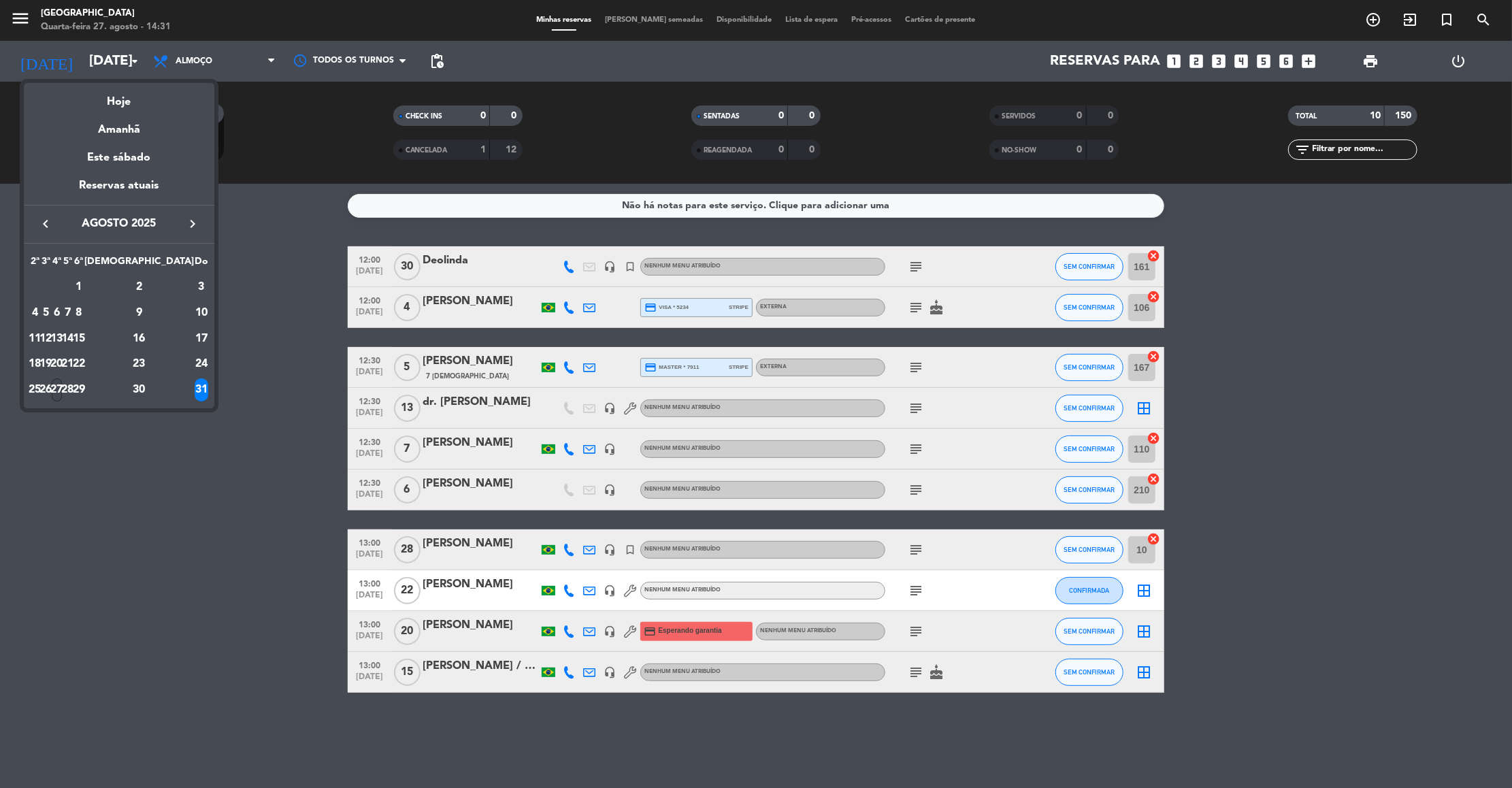
click at [61, 386] on div "27" at bounding box center [57, 390] width 11 height 23
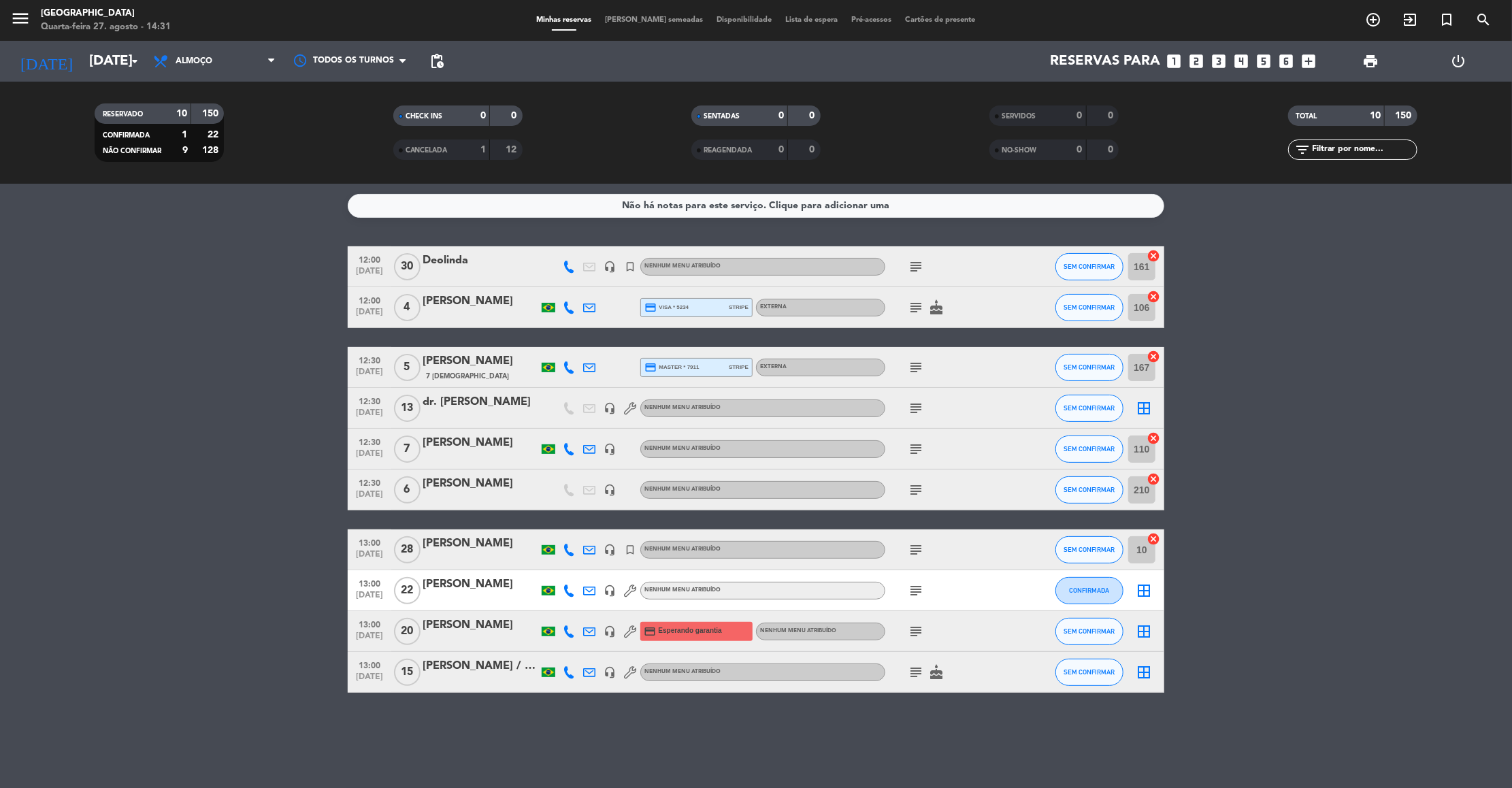
type input "Qua 27 ago"
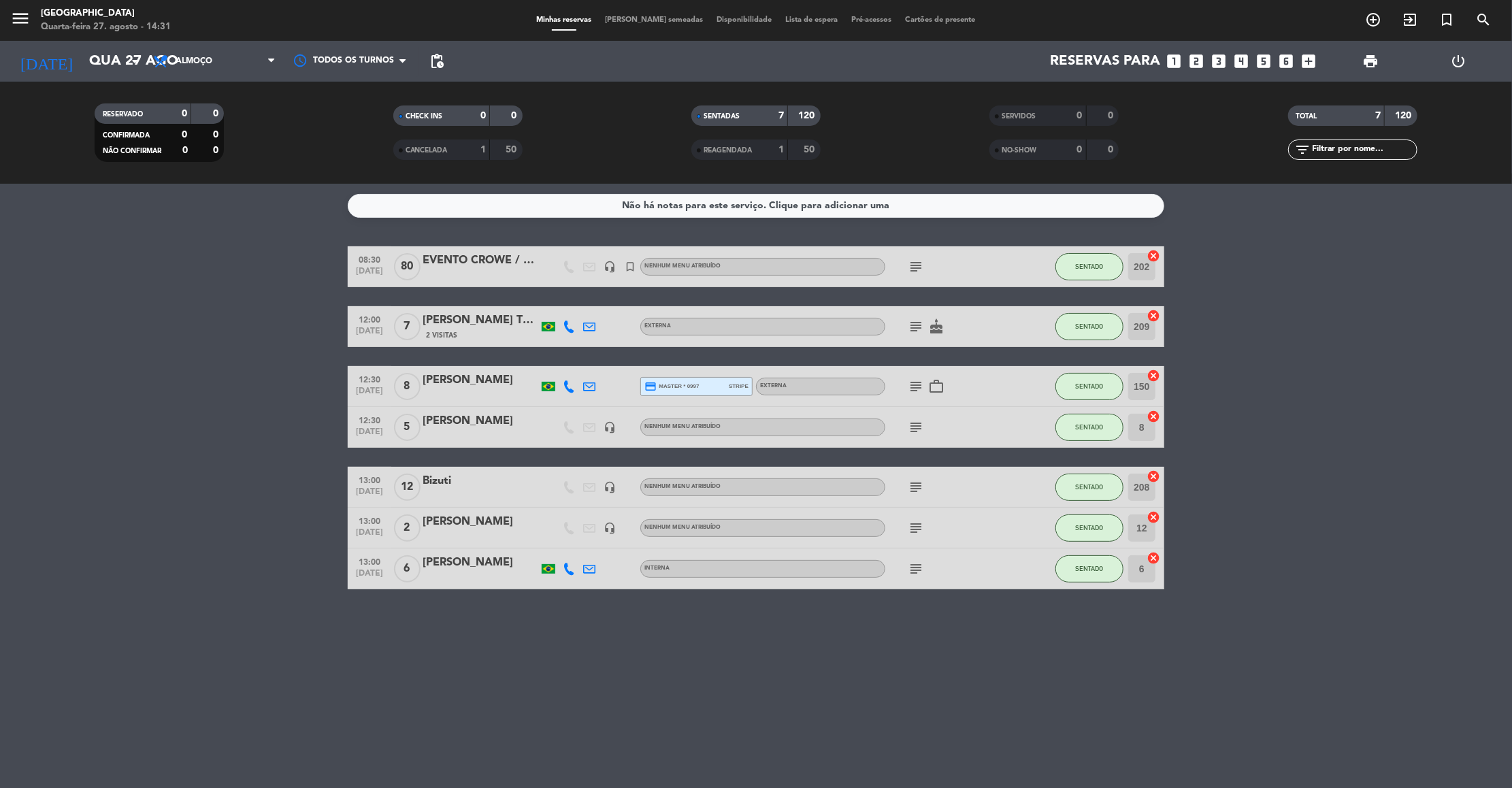
click at [230, 66] on span "Almoço" at bounding box center [214, 61] width 136 height 30
click at [197, 162] on div "menu [GEOGRAPHIC_DATA] Quarta-feira 27. agosto - 14:31 Minhas reservas Mesas se…" at bounding box center [756, 91] width 1512 height 184
